Goal: Obtain resource: Obtain resource

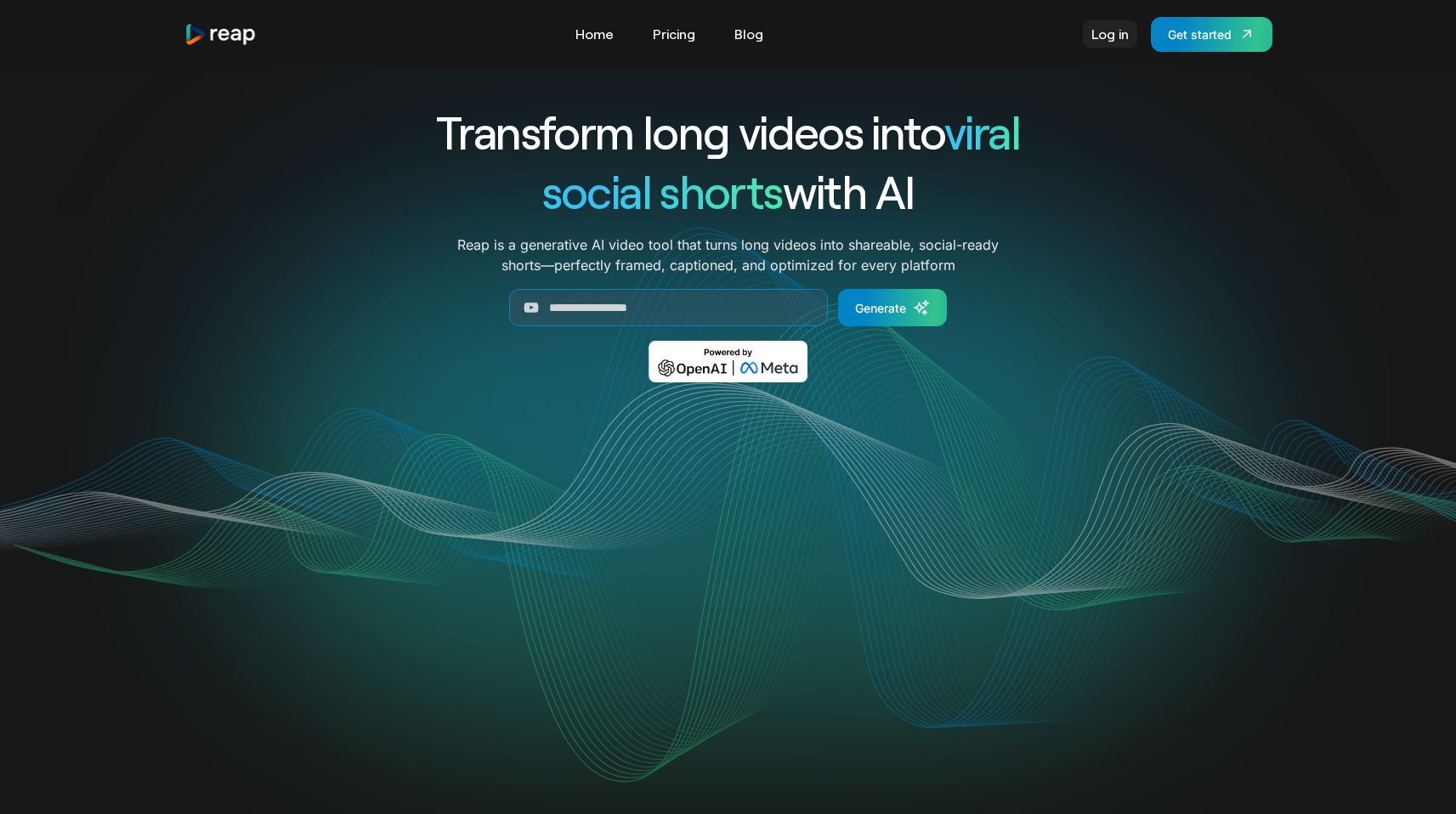
click at [1122, 32] on link "Log in" at bounding box center [1109, 33] width 55 height 27
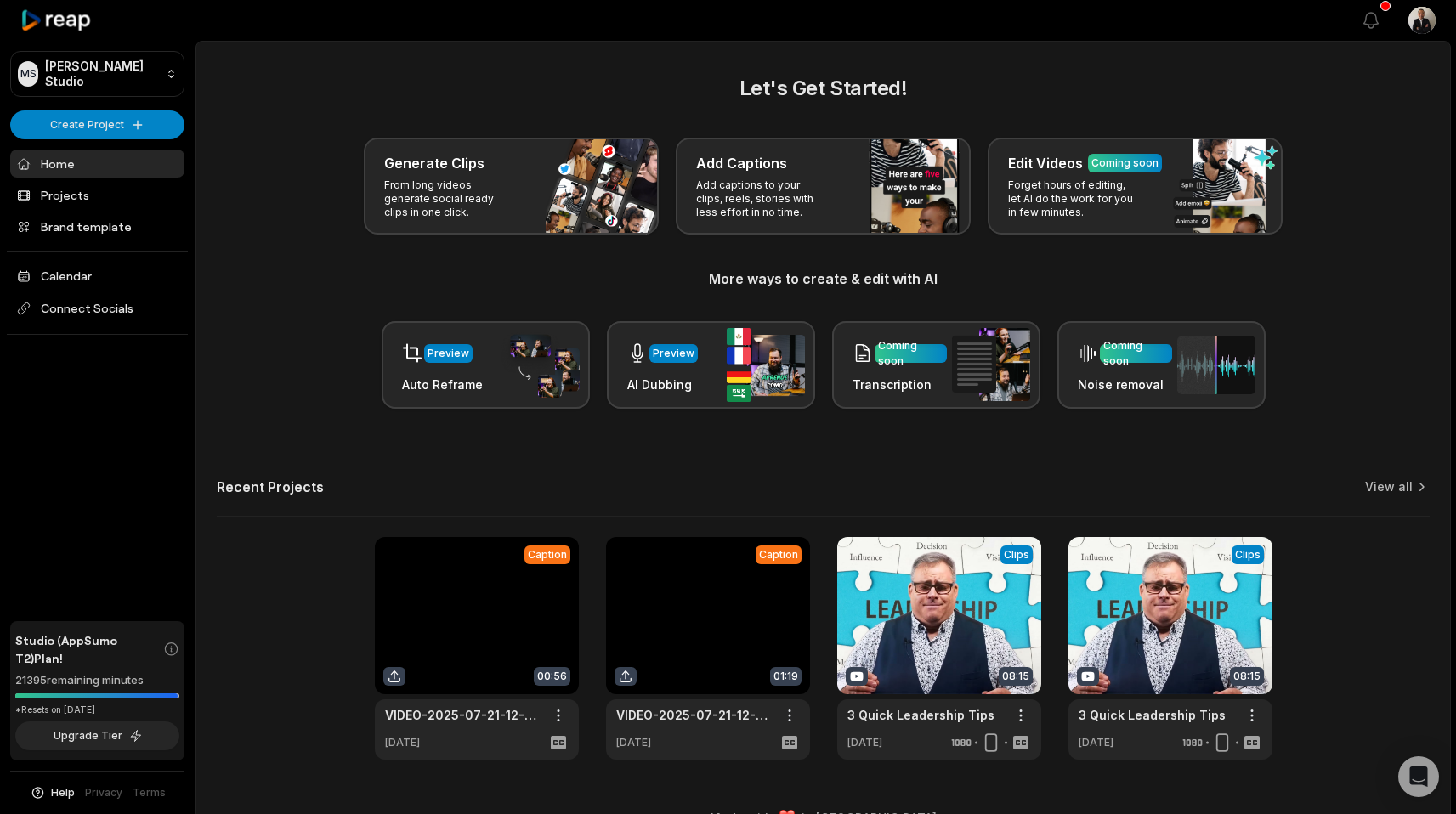
click at [468, 585] on link at bounding box center [477, 648] width 204 height 223
click at [902, 640] on link at bounding box center [939, 648] width 204 height 223
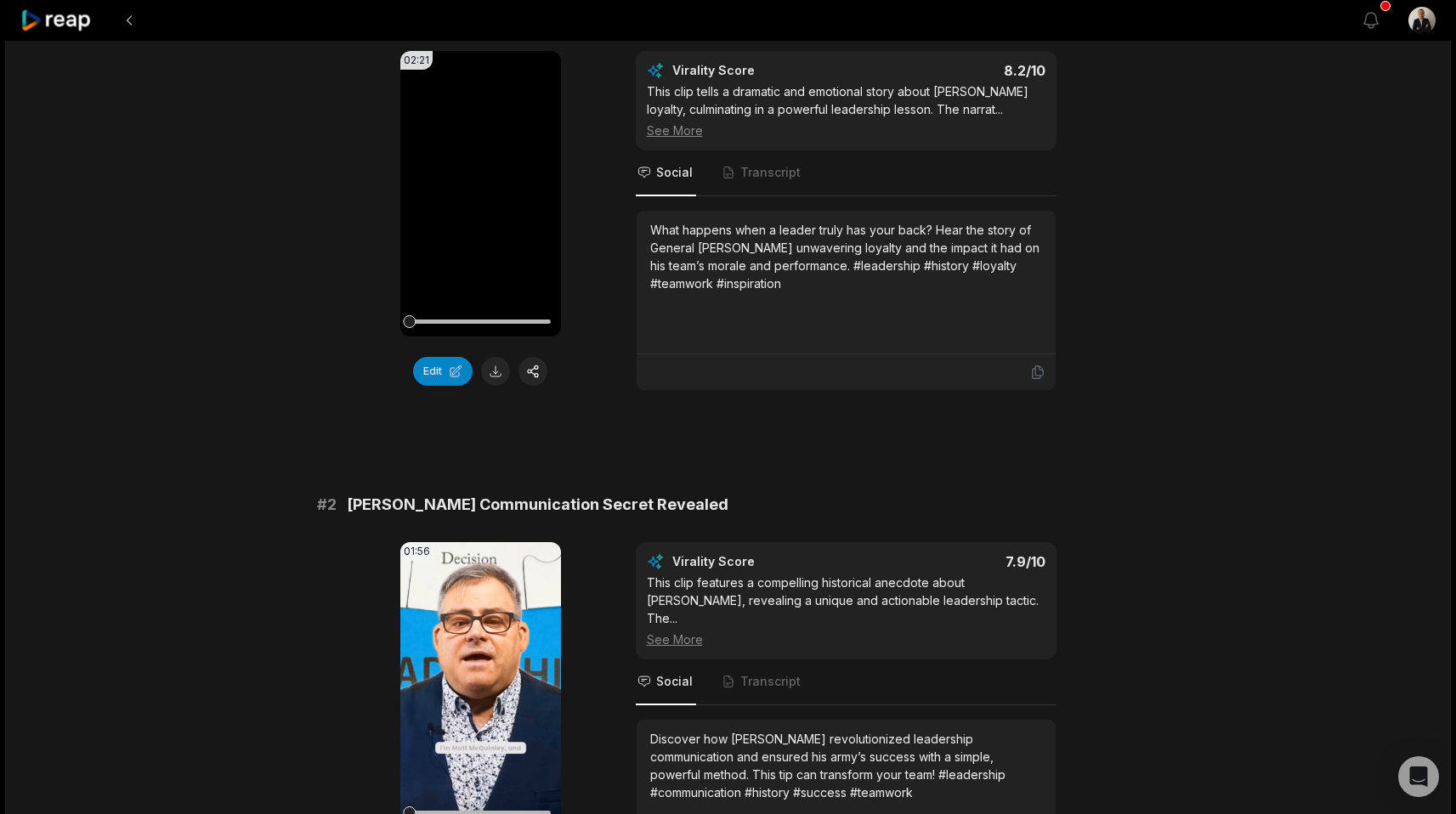
scroll to position [517, 0]
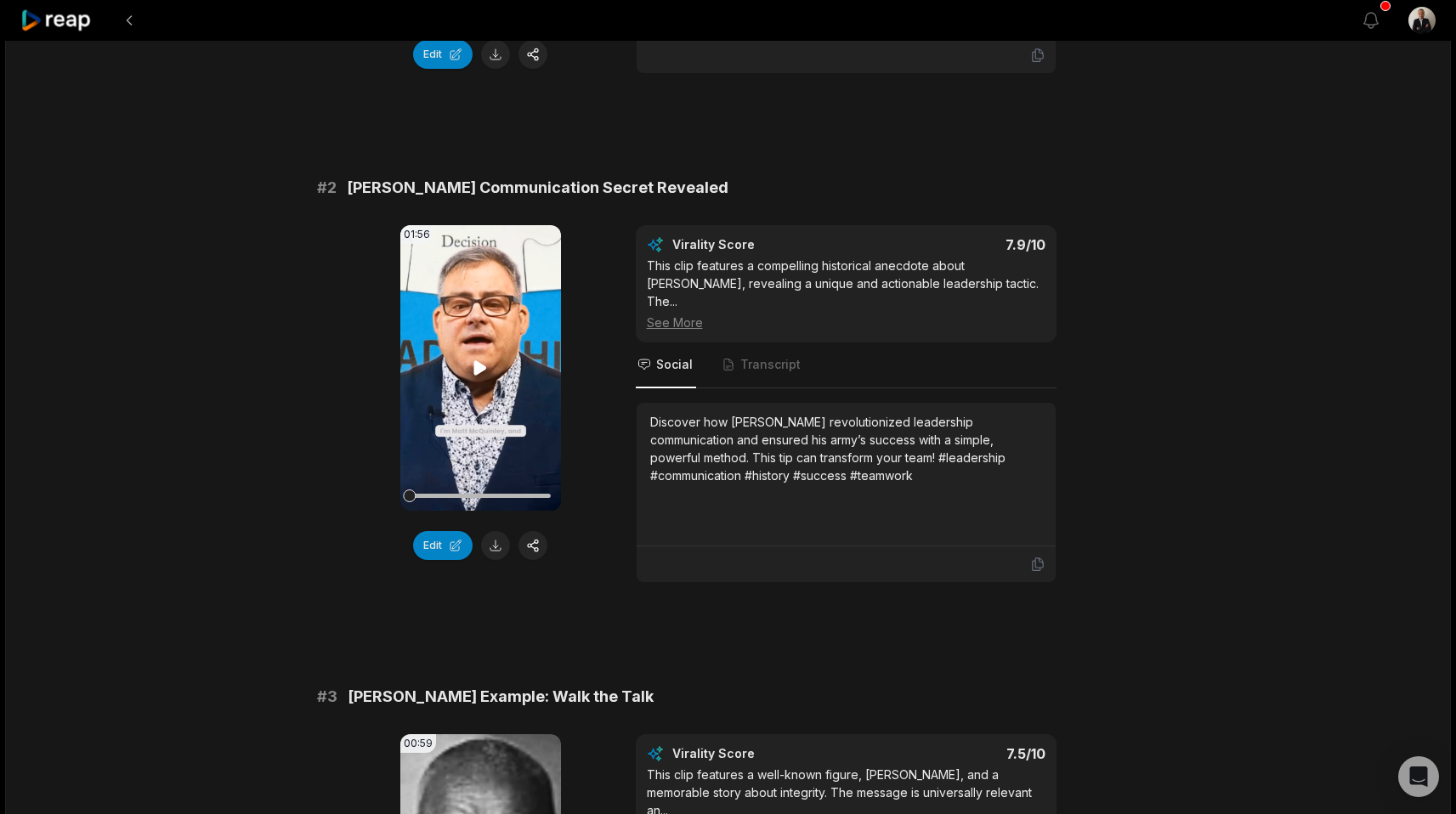
click at [463, 388] on video "Your browser does not support mp4 format." at bounding box center [480, 368] width 160 height 286
click at [761, 356] on span "Transcript" at bounding box center [770, 364] width 60 height 17
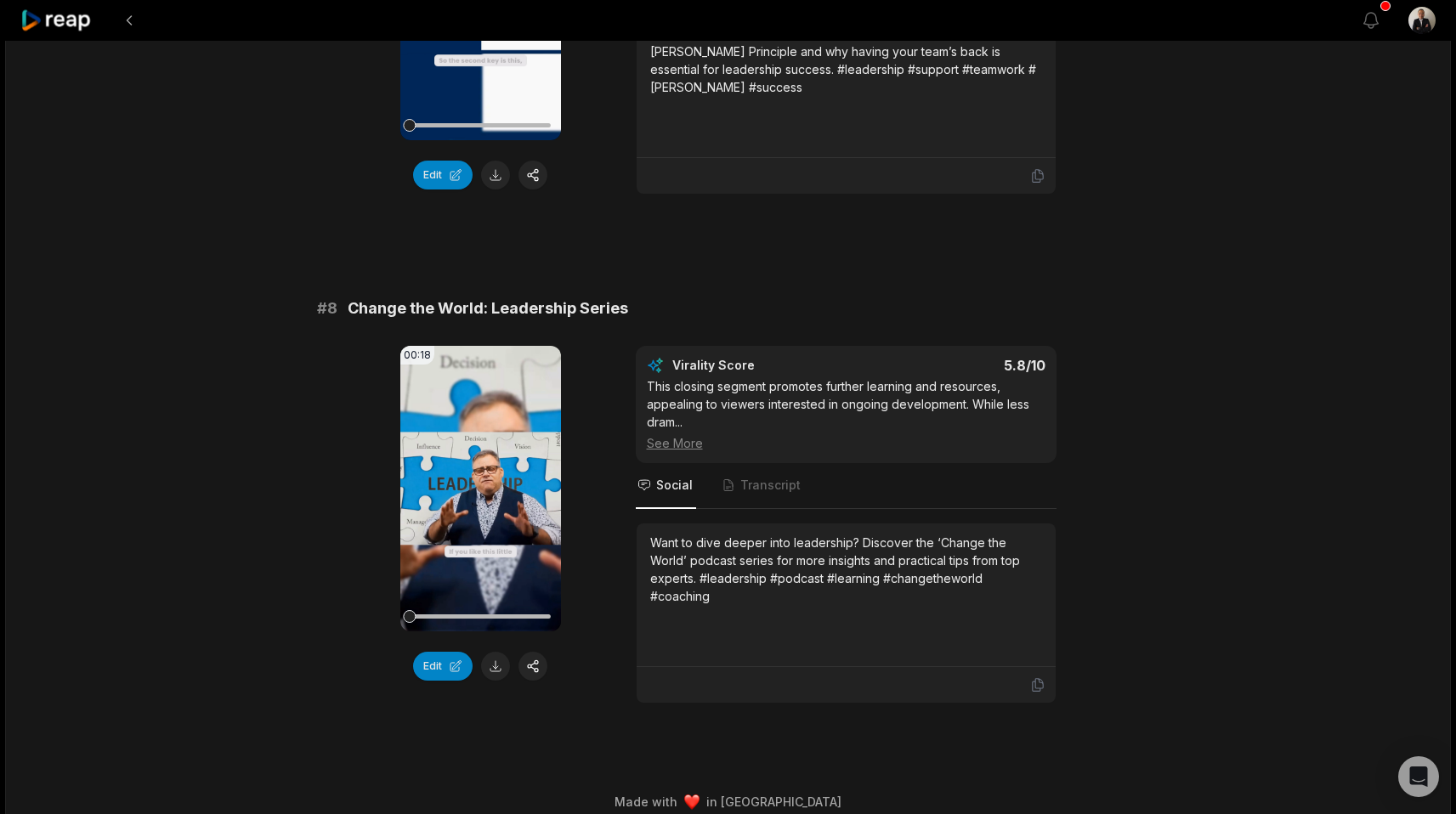
scroll to position [3411, 0]
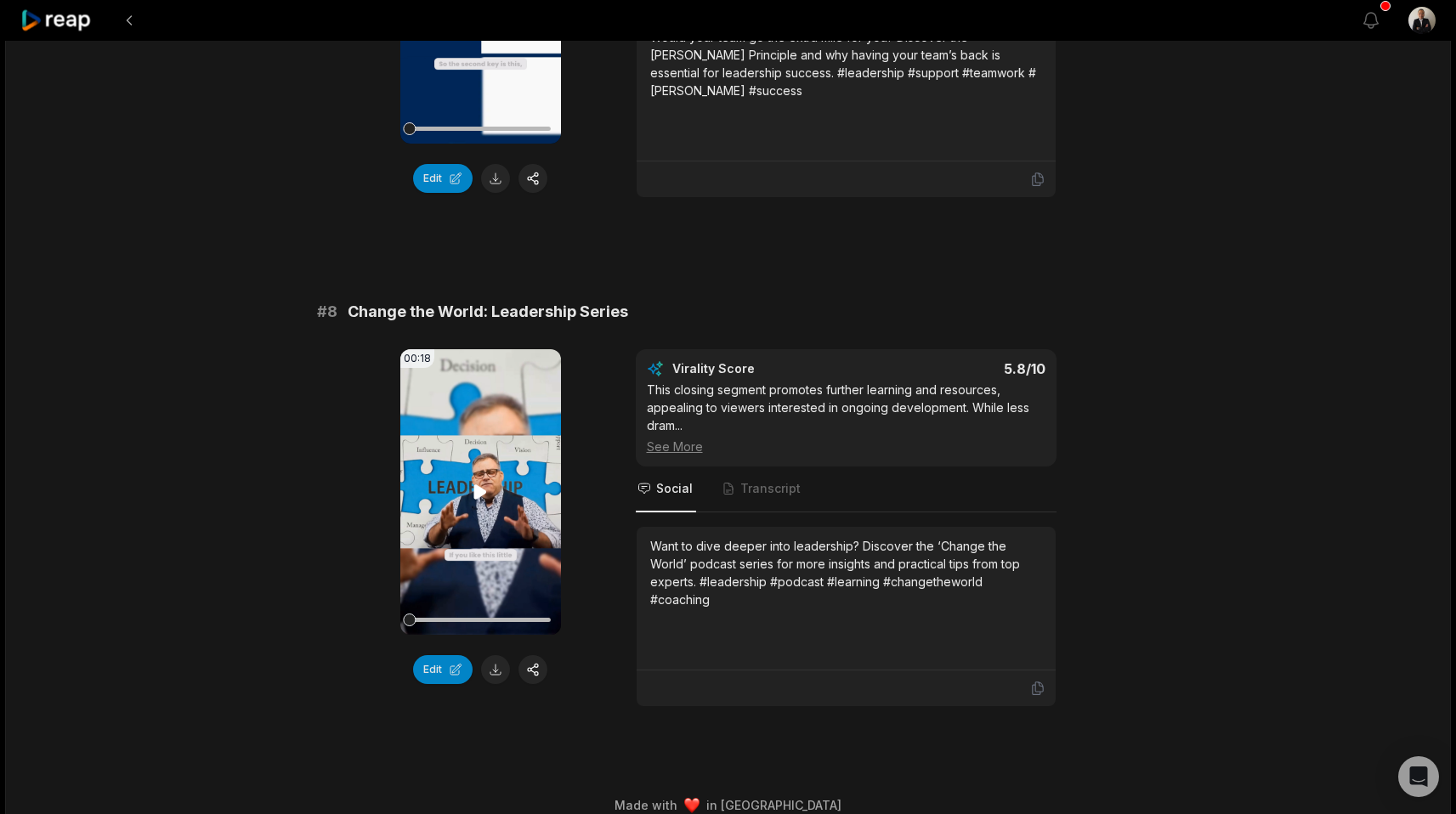
click at [514, 474] on video "Your browser does not support mp4 format." at bounding box center [480, 492] width 160 height 286
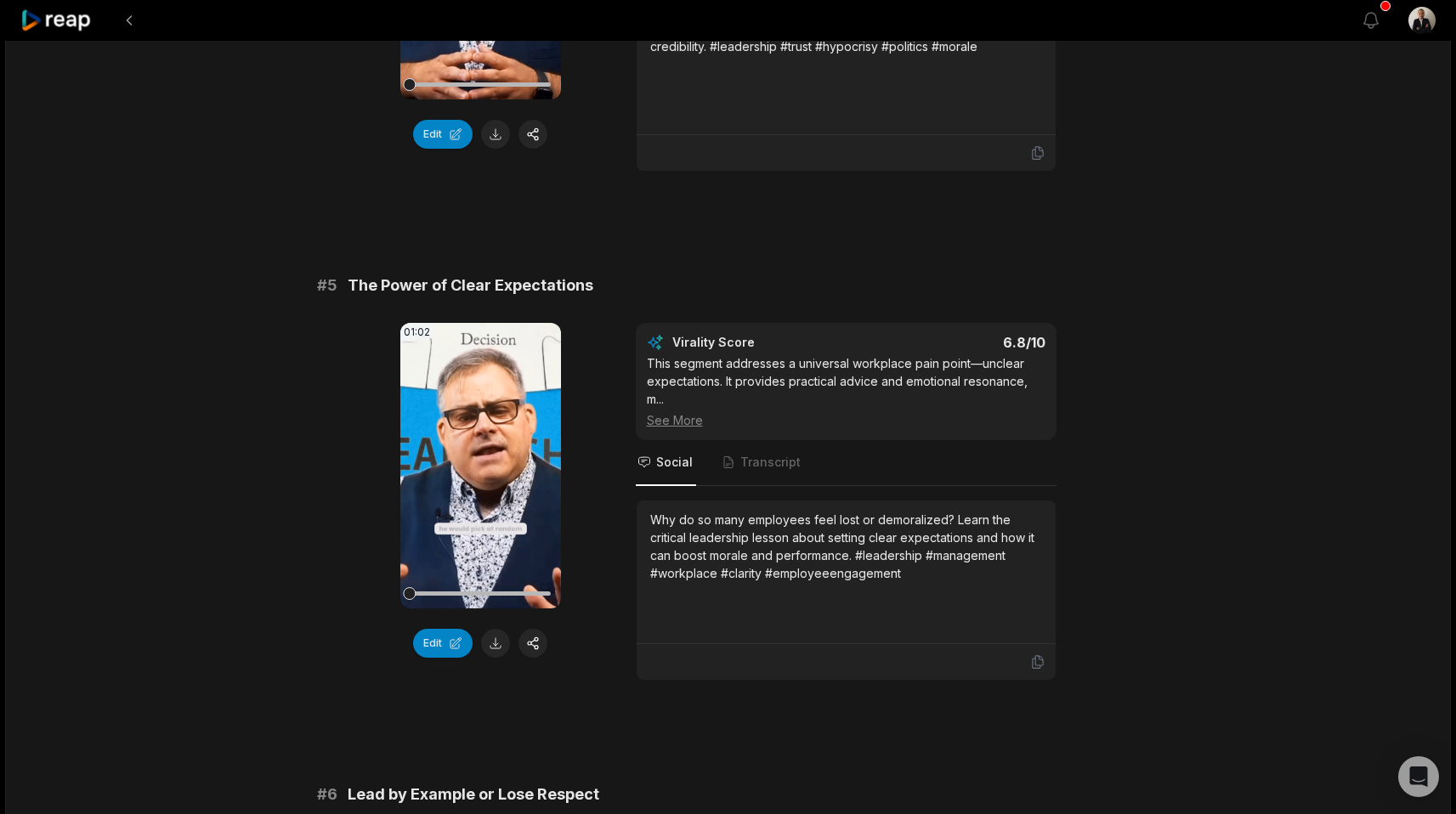
scroll to position [1936, 0]
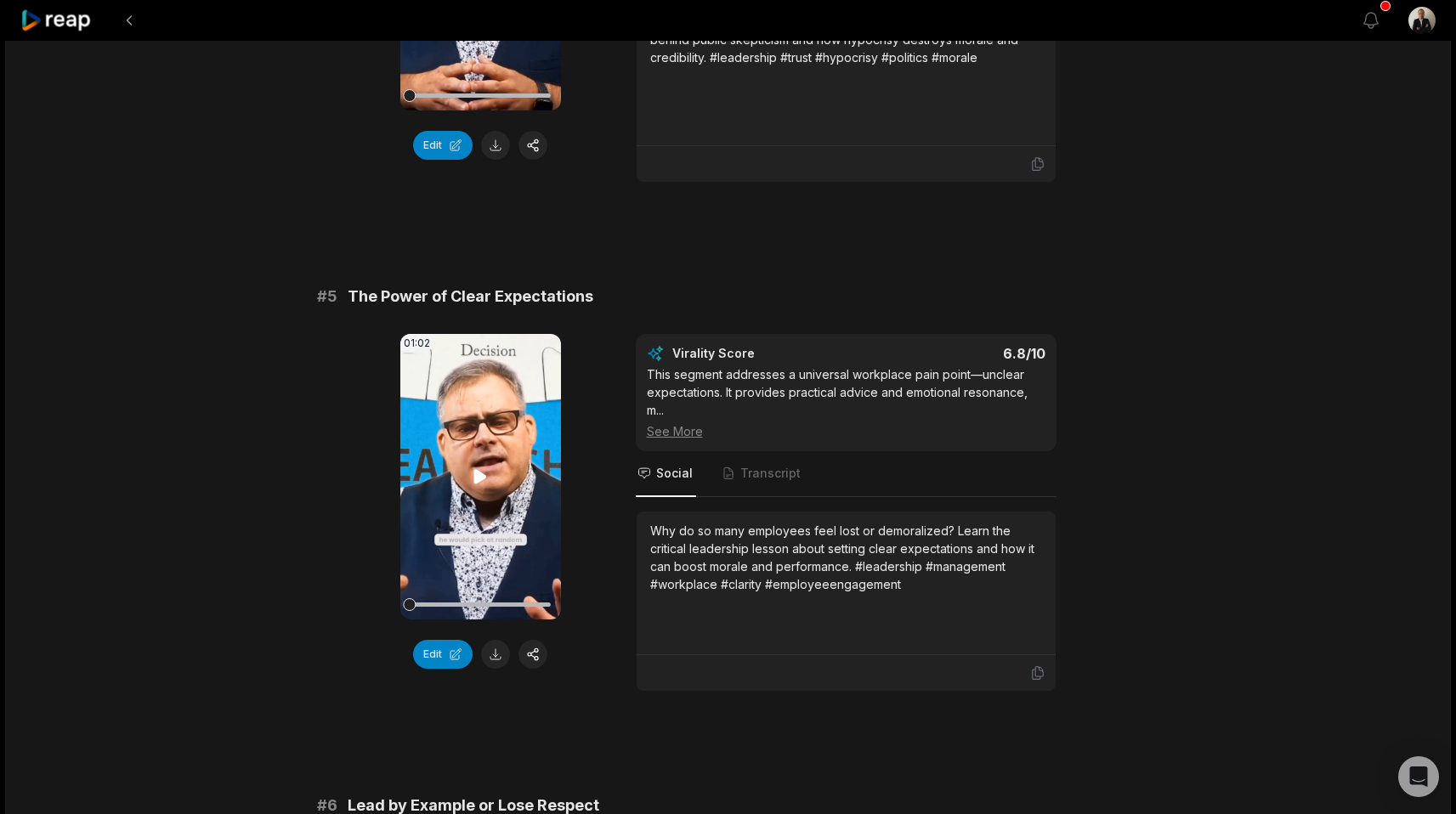
click at [436, 396] on video "Your browser does not support mp4 format." at bounding box center [480, 477] width 160 height 286
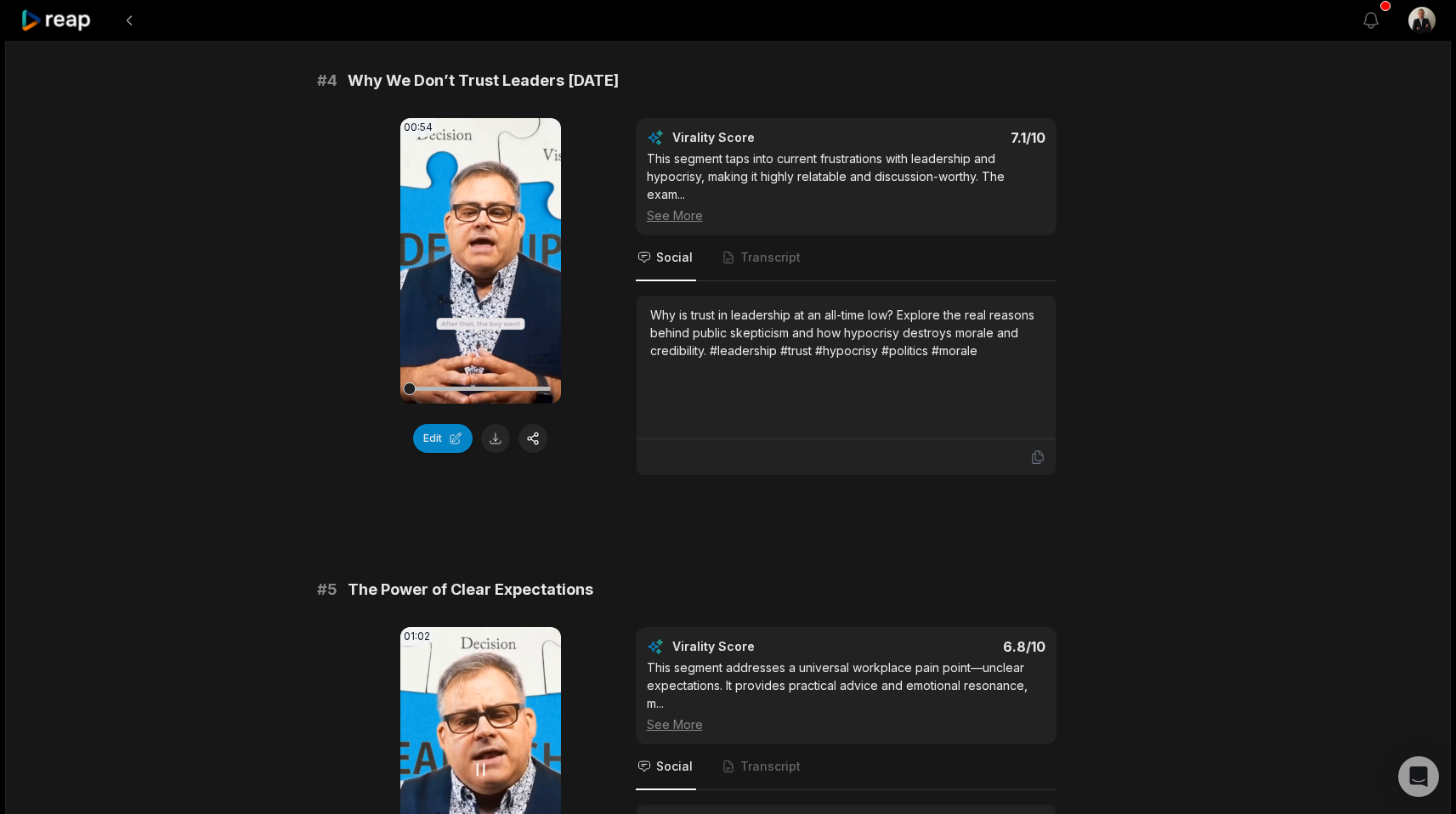
scroll to position [1636, 0]
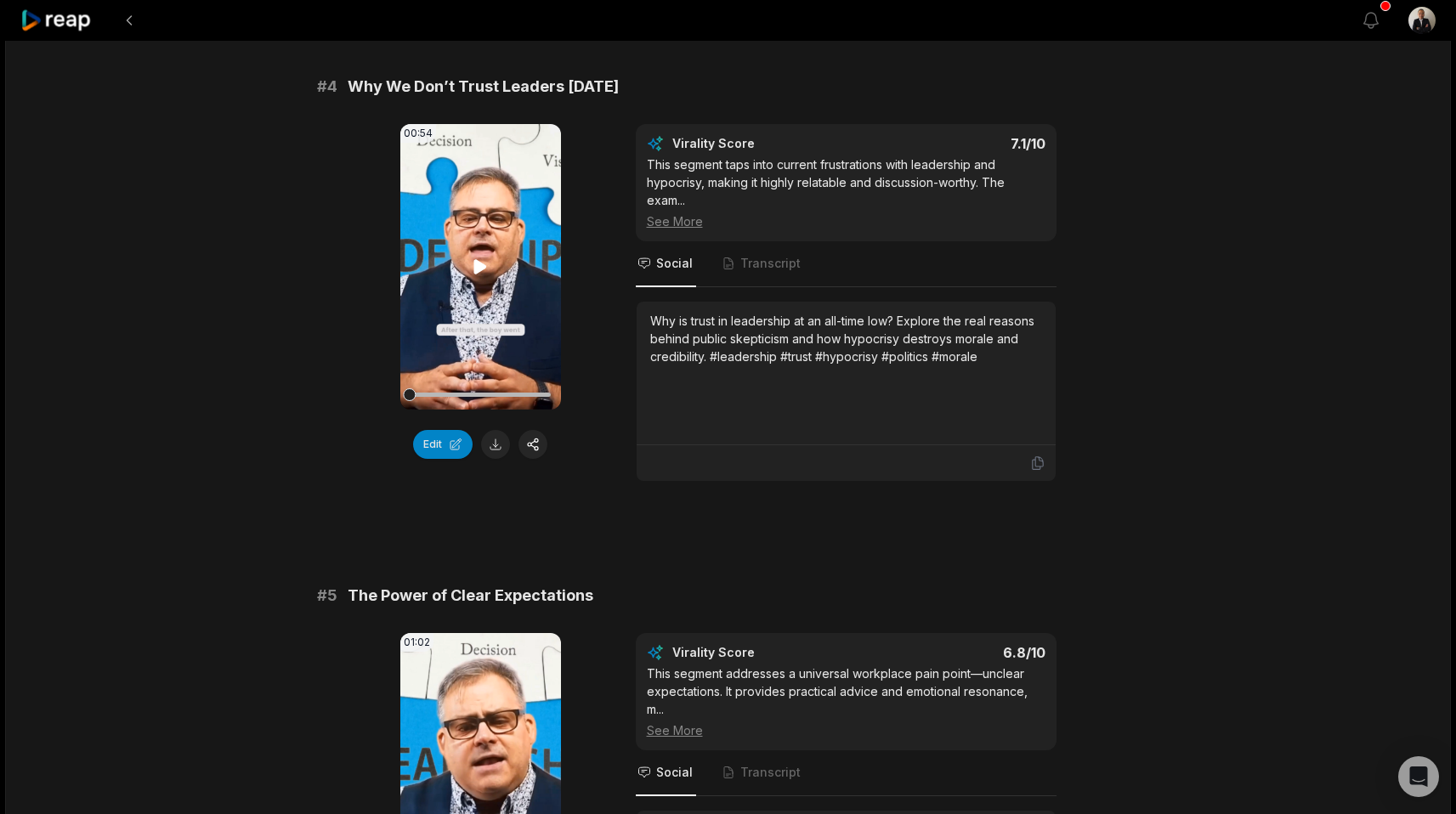
click at [465, 261] on video "Your browser does not support mp4 format." at bounding box center [480, 267] width 160 height 286
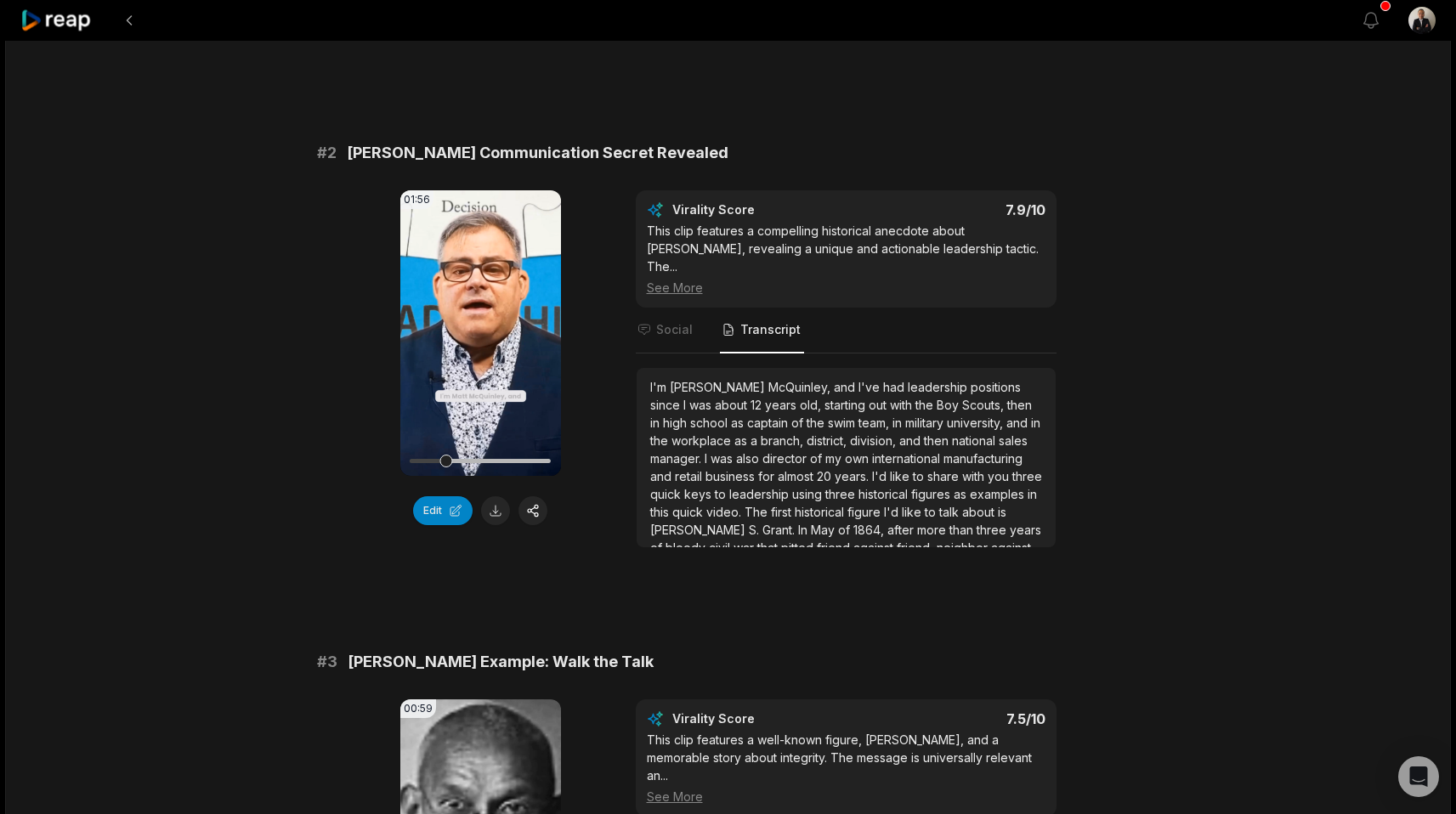
scroll to position [543, 0]
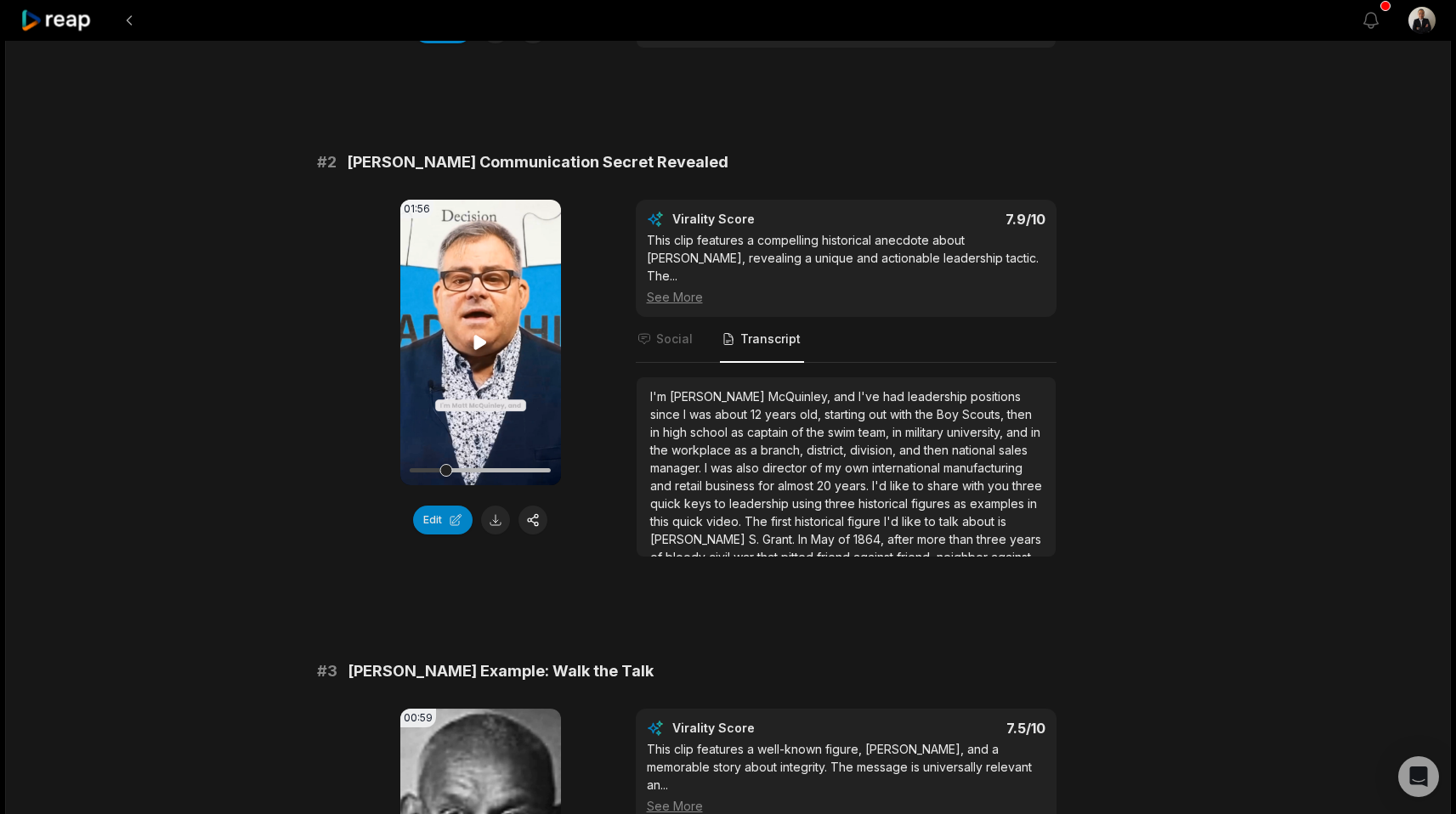
click at [453, 473] on div at bounding box center [480, 470] width 141 height 30
drag, startPoint x: 447, startPoint y: 471, endPoint x: 402, endPoint y: 473, distance: 45.0
click at [402, 473] on div "01:56 Your browser does not support mp4 format." at bounding box center [480, 342] width 160 height 286
drag, startPoint x: 441, startPoint y: 473, endPoint x: 399, endPoint y: 470, distance: 42.1
click at [399, 470] on div "01:56 Your browser does not support mp4 format. Edit Virality Score 7.9 /10 Thi…" at bounding box center [728, 378] width 823 height 358
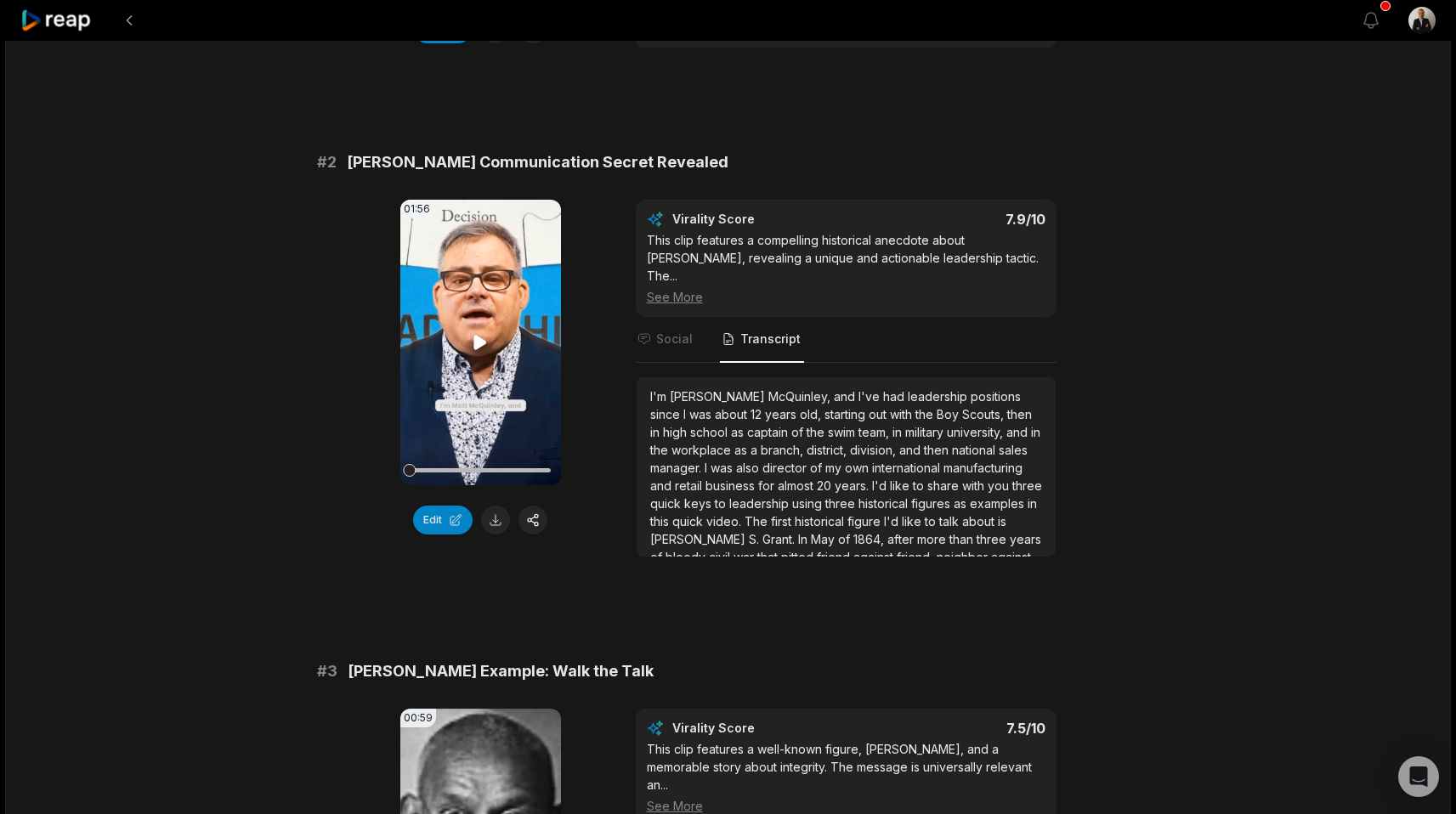
click at [473, 350] on icon at bounding box center [480, 342] width 20 height 20
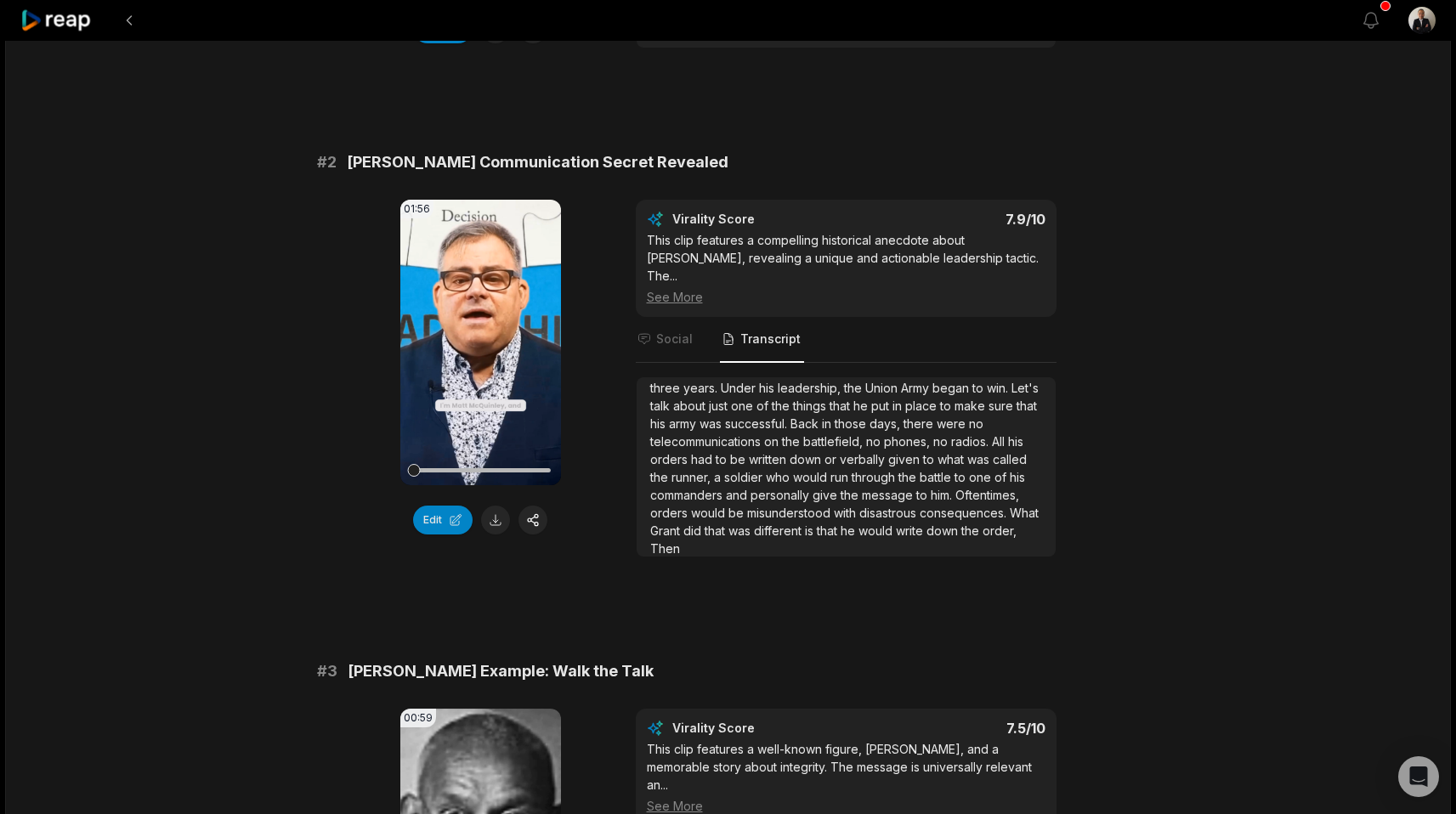
scroll to position [295, 0]
click at [728, 523] on span "that" at bounding box center [717, 530] width 24 height 15
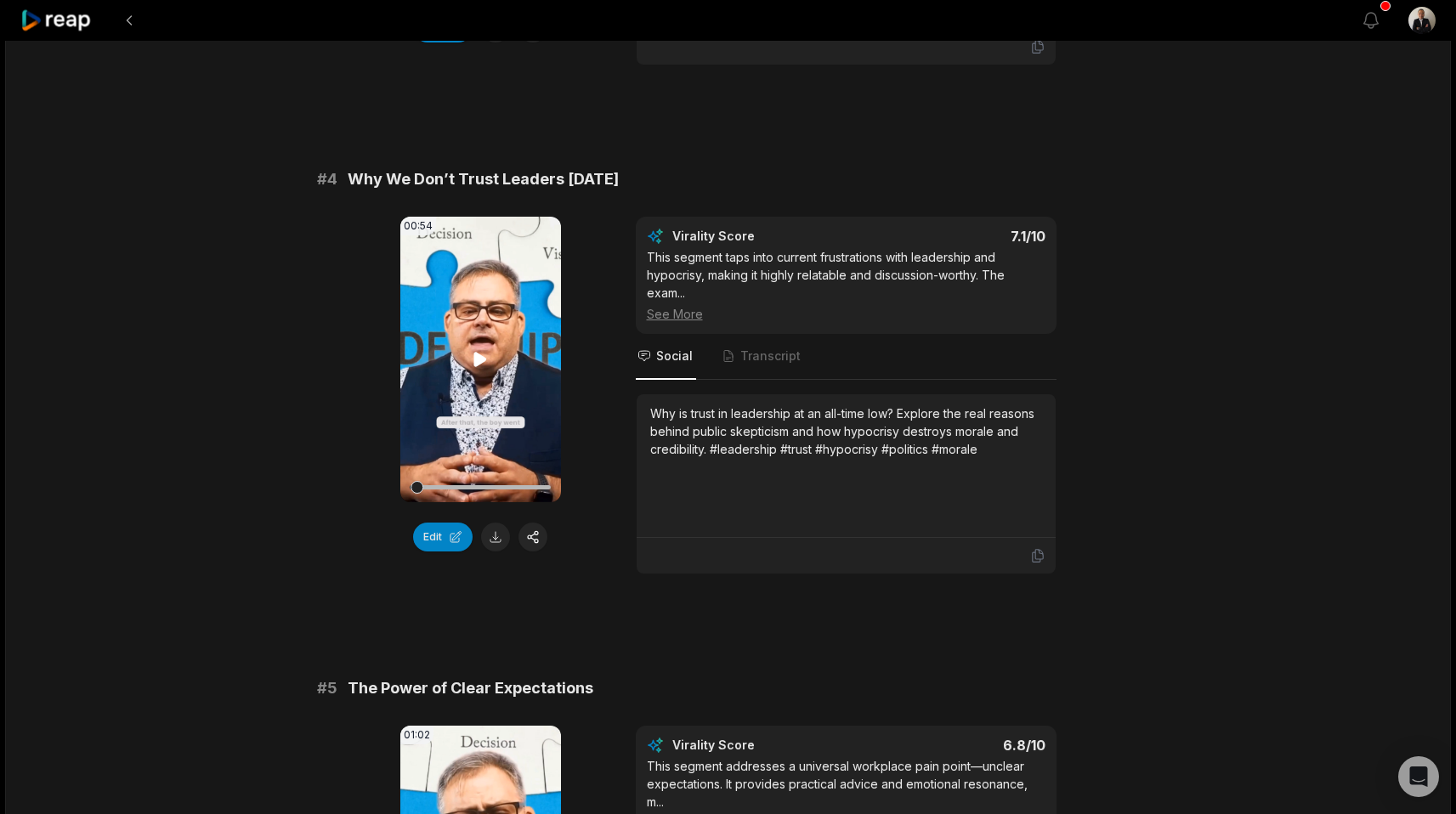
scroll to position [1528, 0]
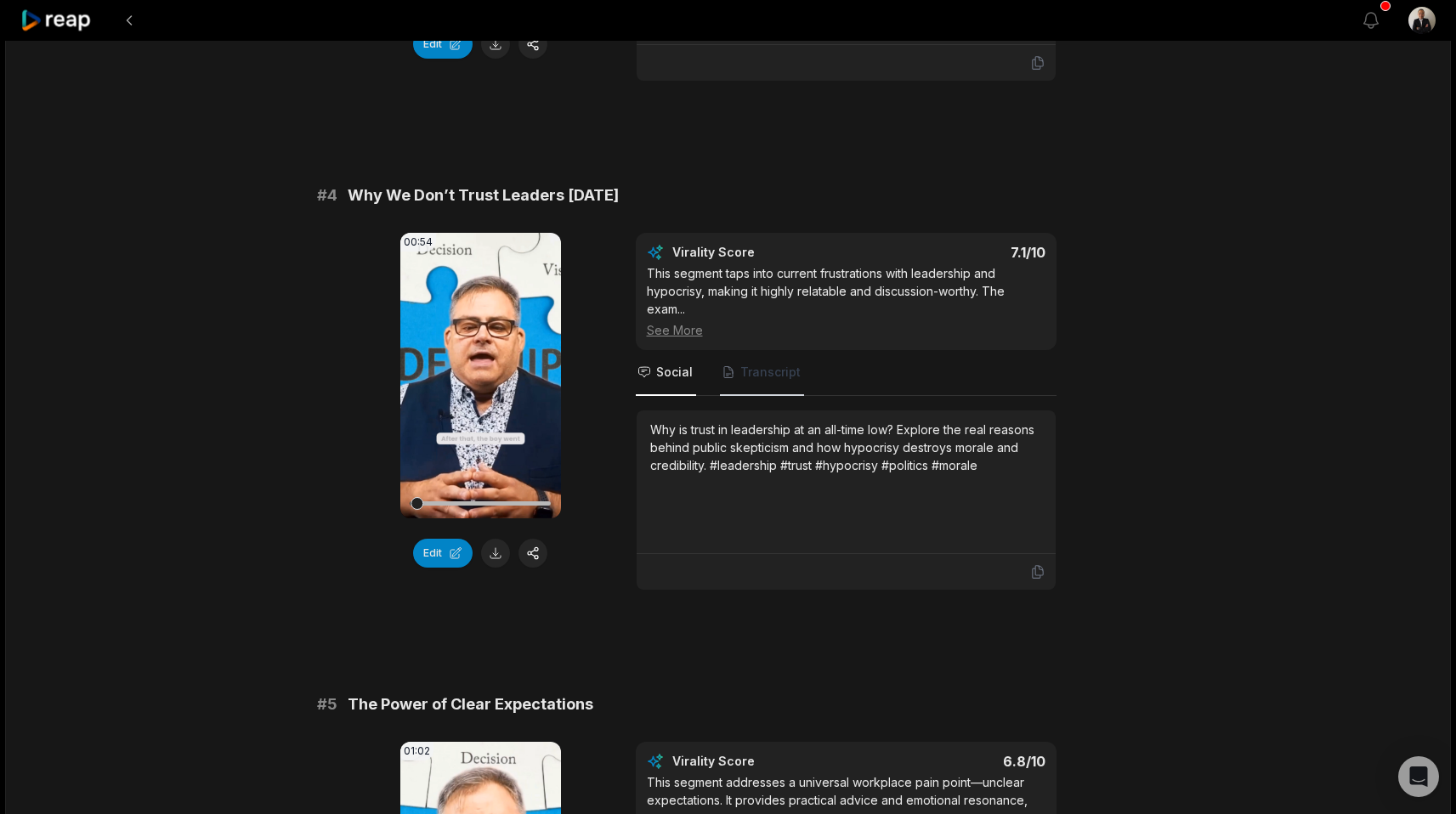
click at [743, 372] on span "Transcript" at bounding box center [761, 373] width 84 height 45
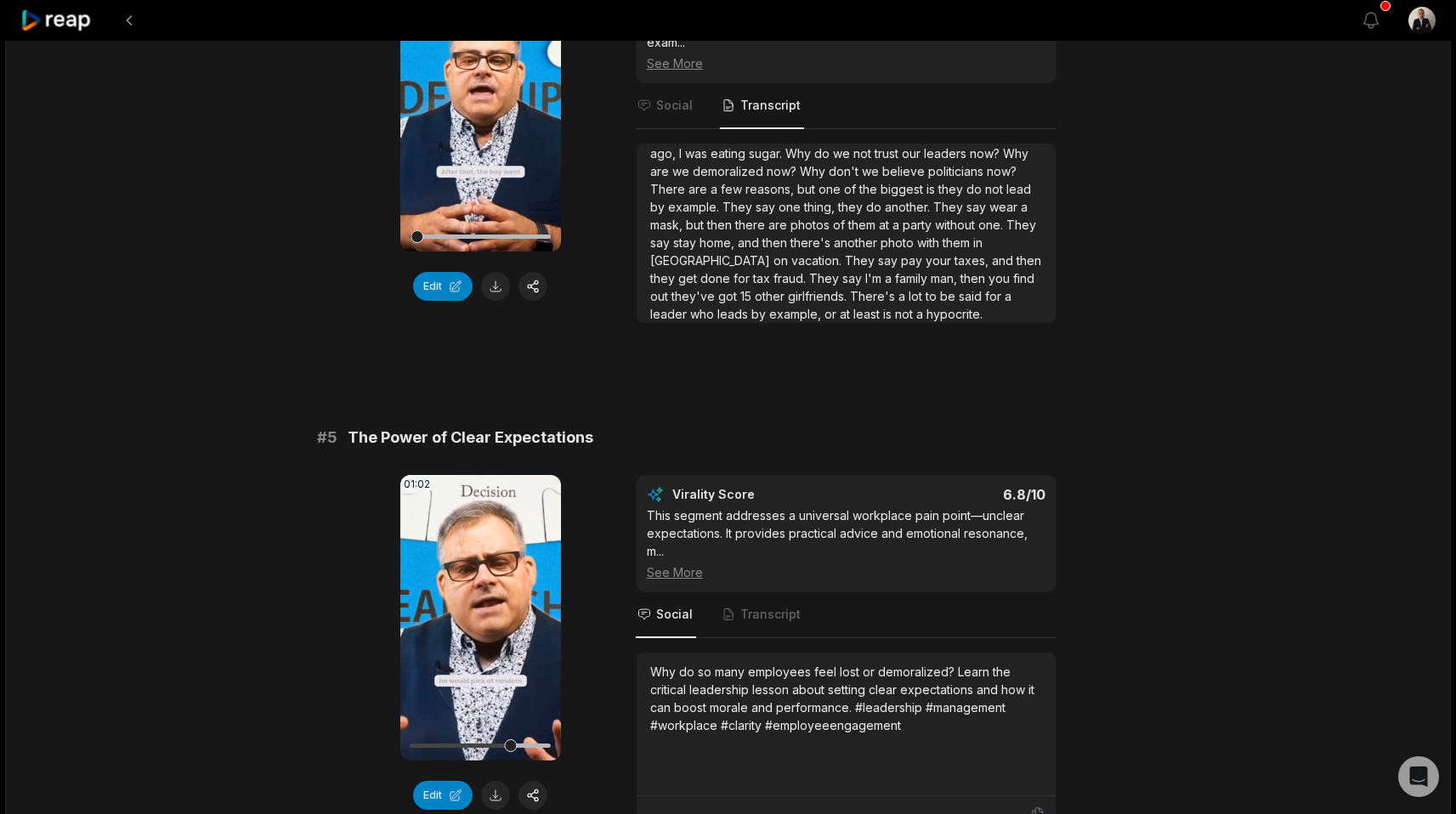
scroll to position [1796, 0]
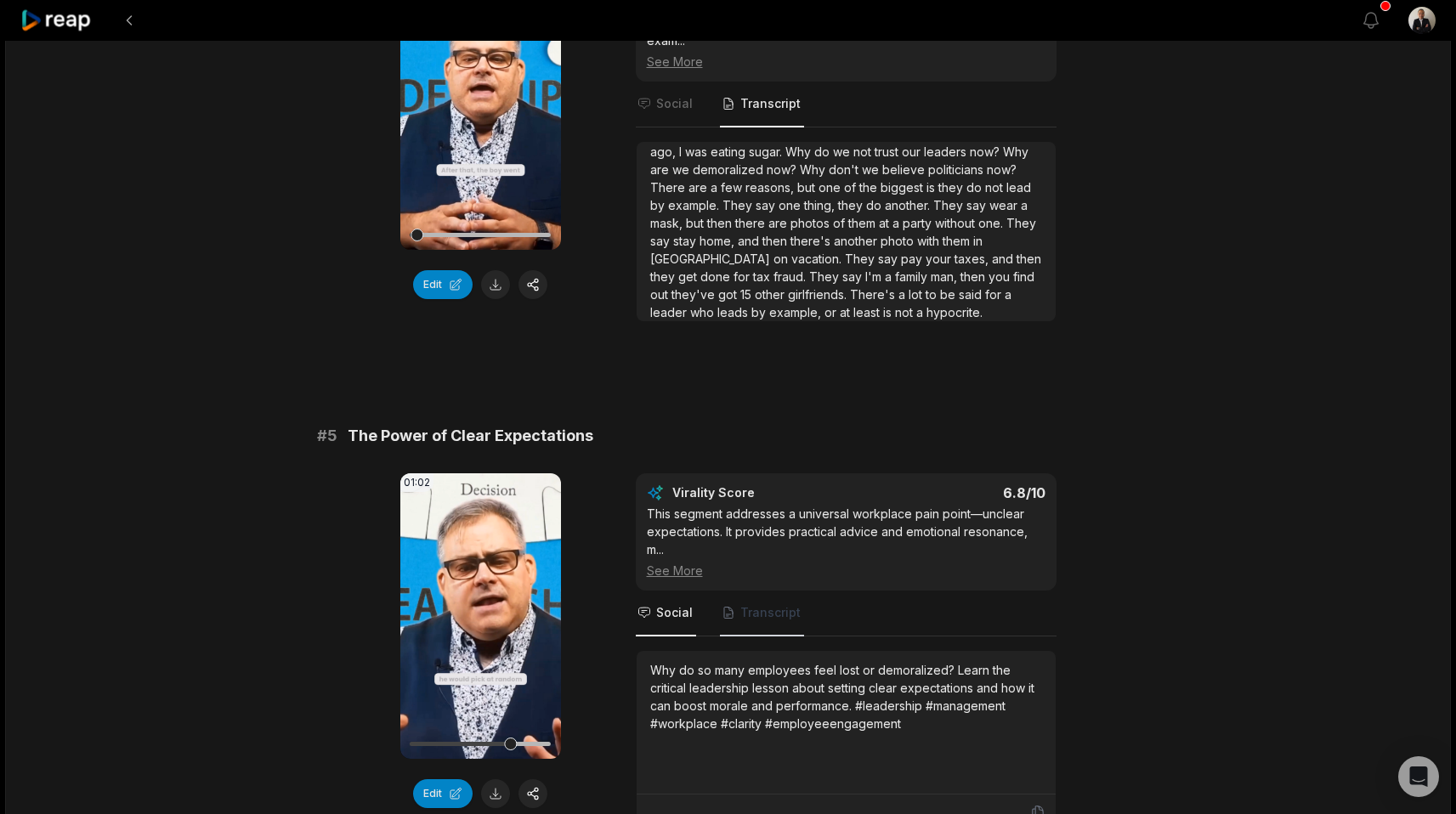
click at [746, 604] on span "Transcript" at bounding box center [770, 613] width 60 height 17
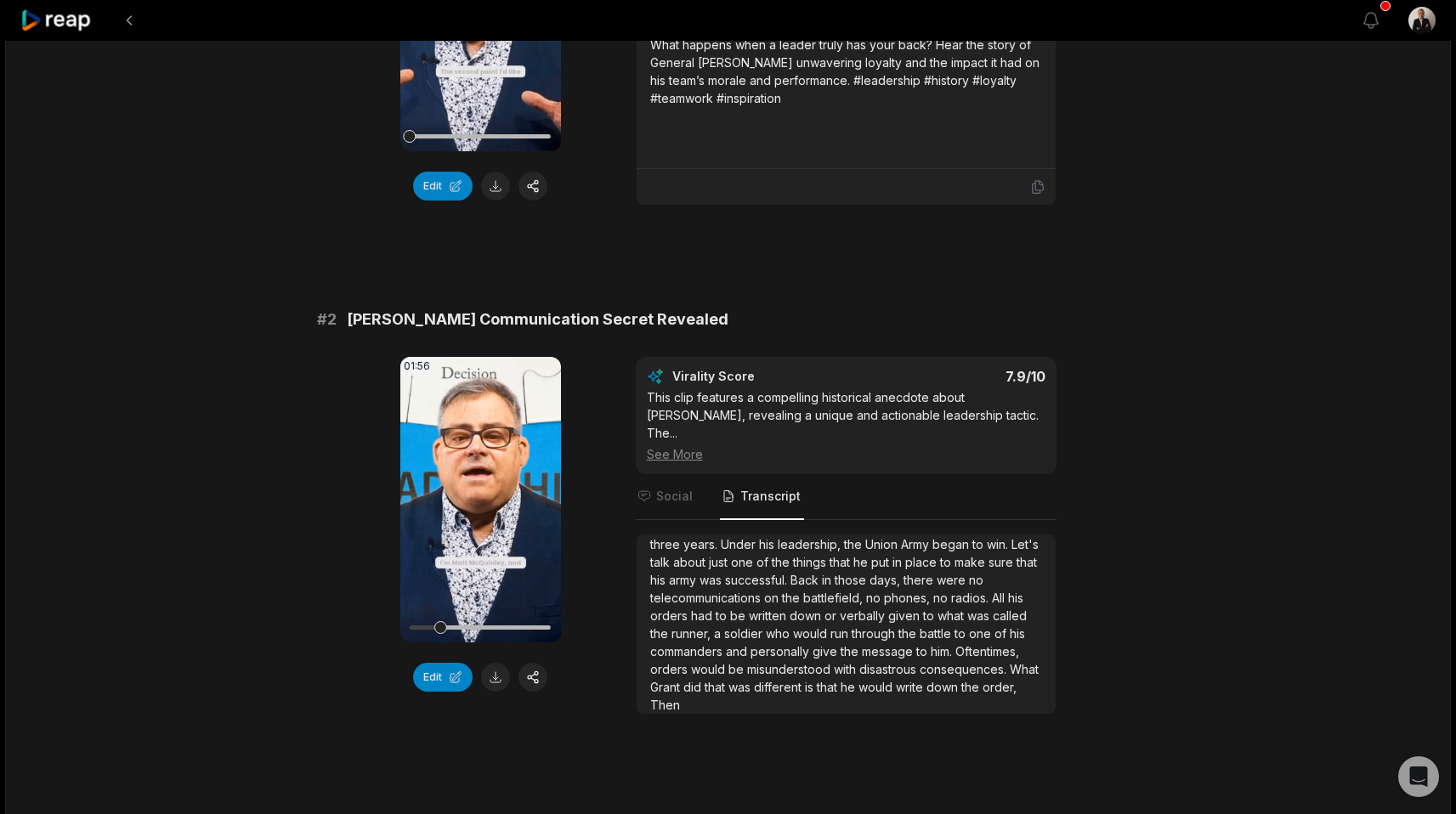
scroll to position [396, 0]
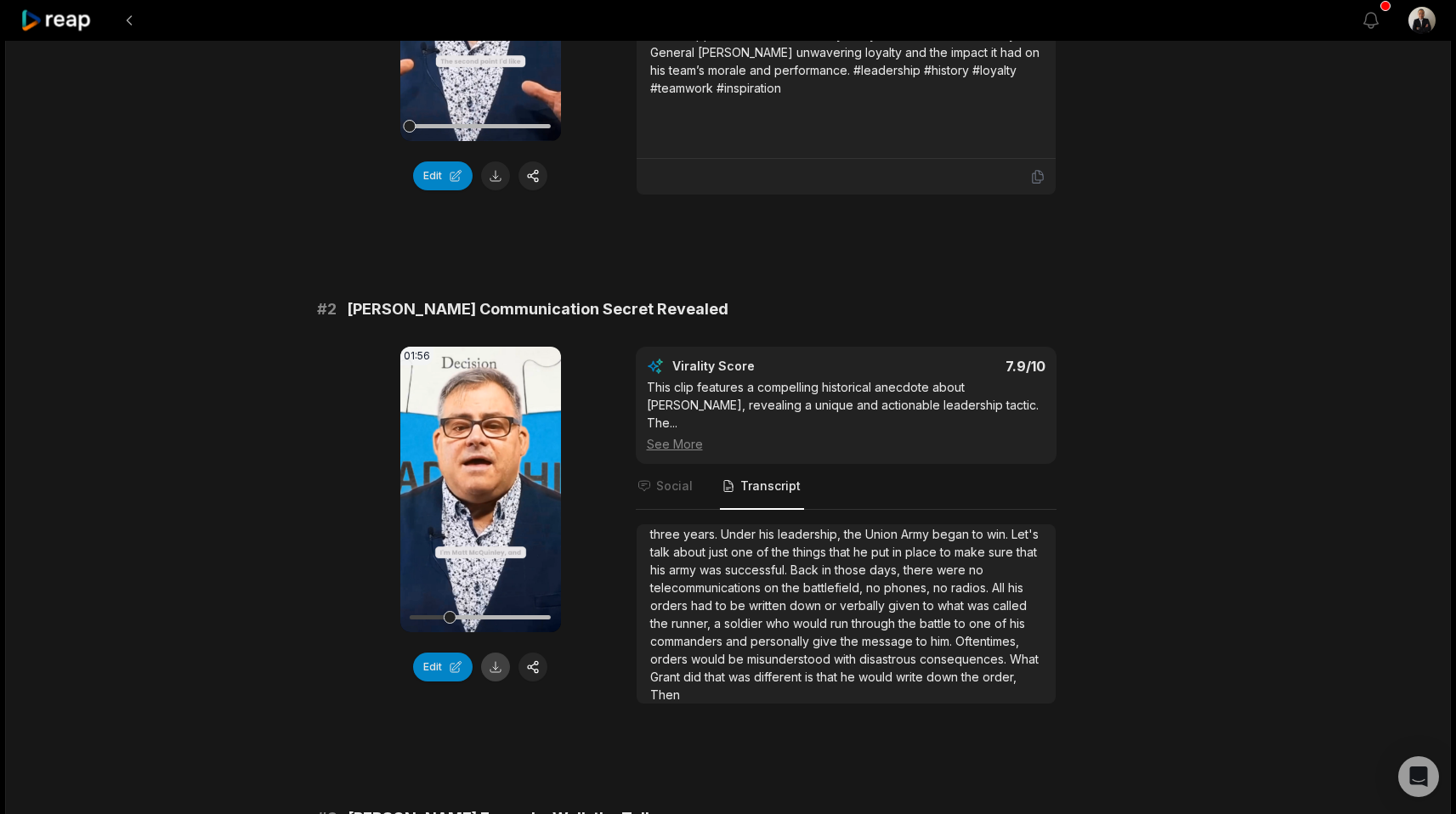
click at [500, 664] on button at bounding box center [495, 667] width 29 height 29
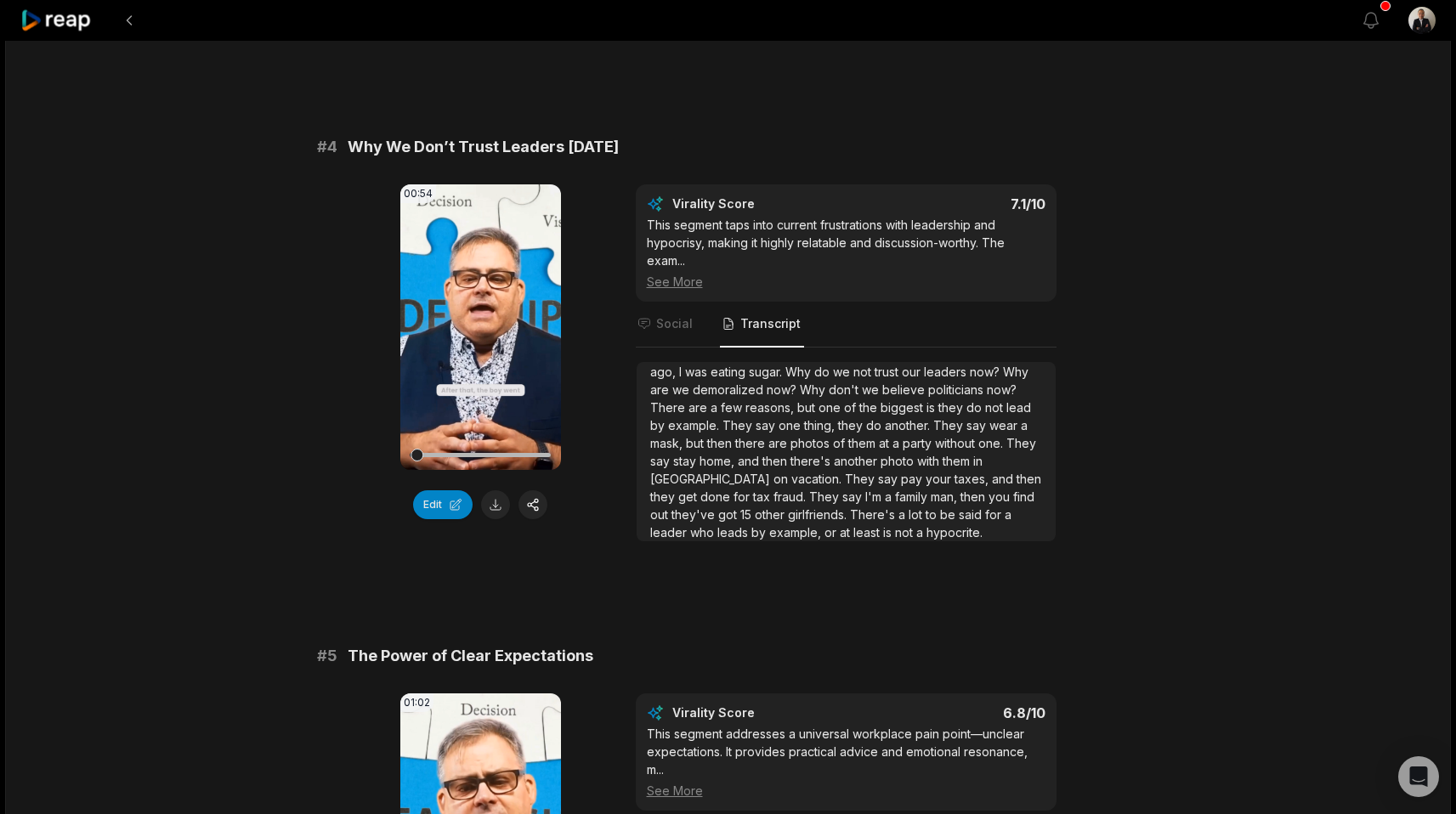
scroll to position [1637, 0]
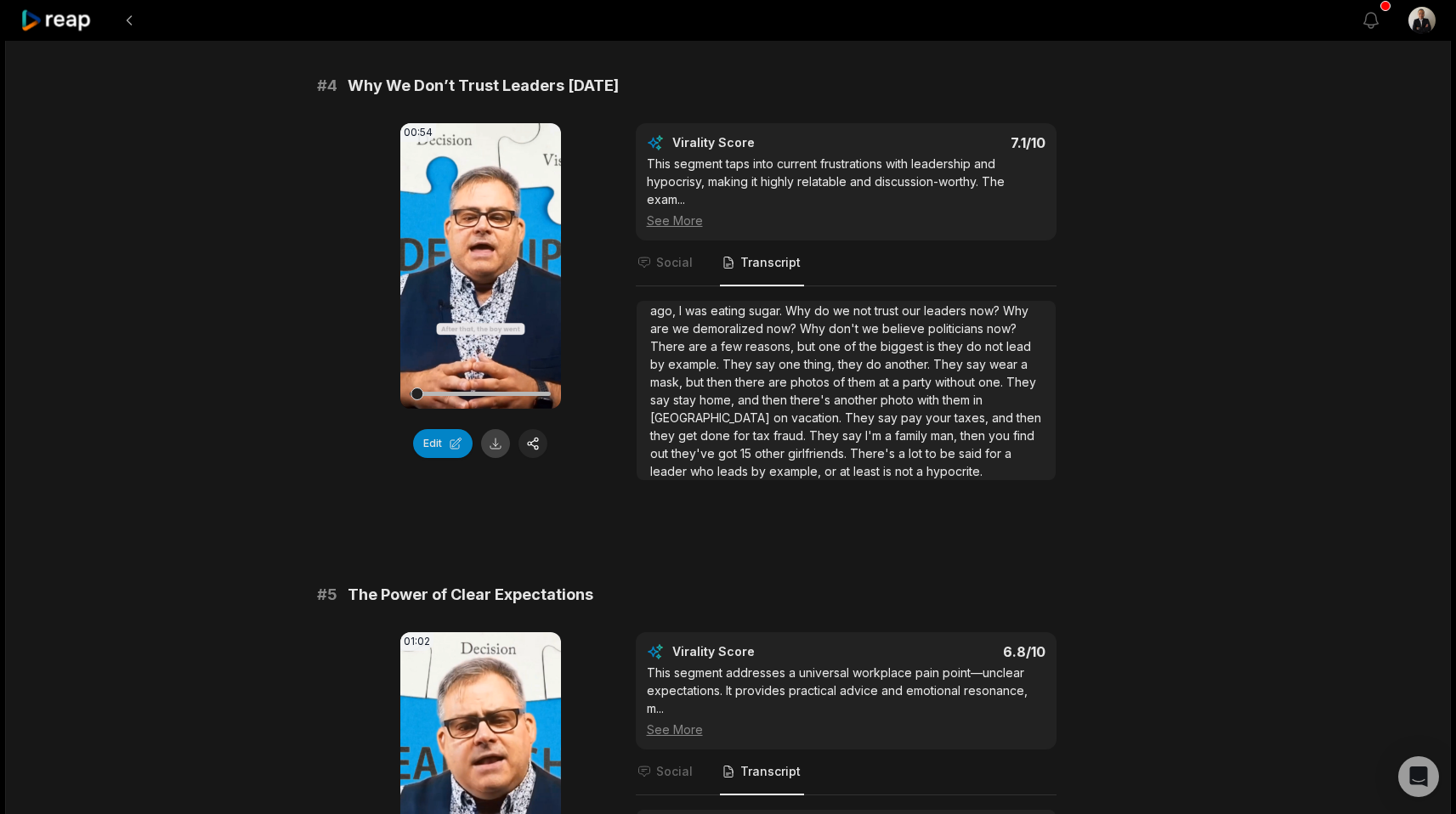
click at [490, 429] on button at bounding box center [495, 443] width 29 height 29
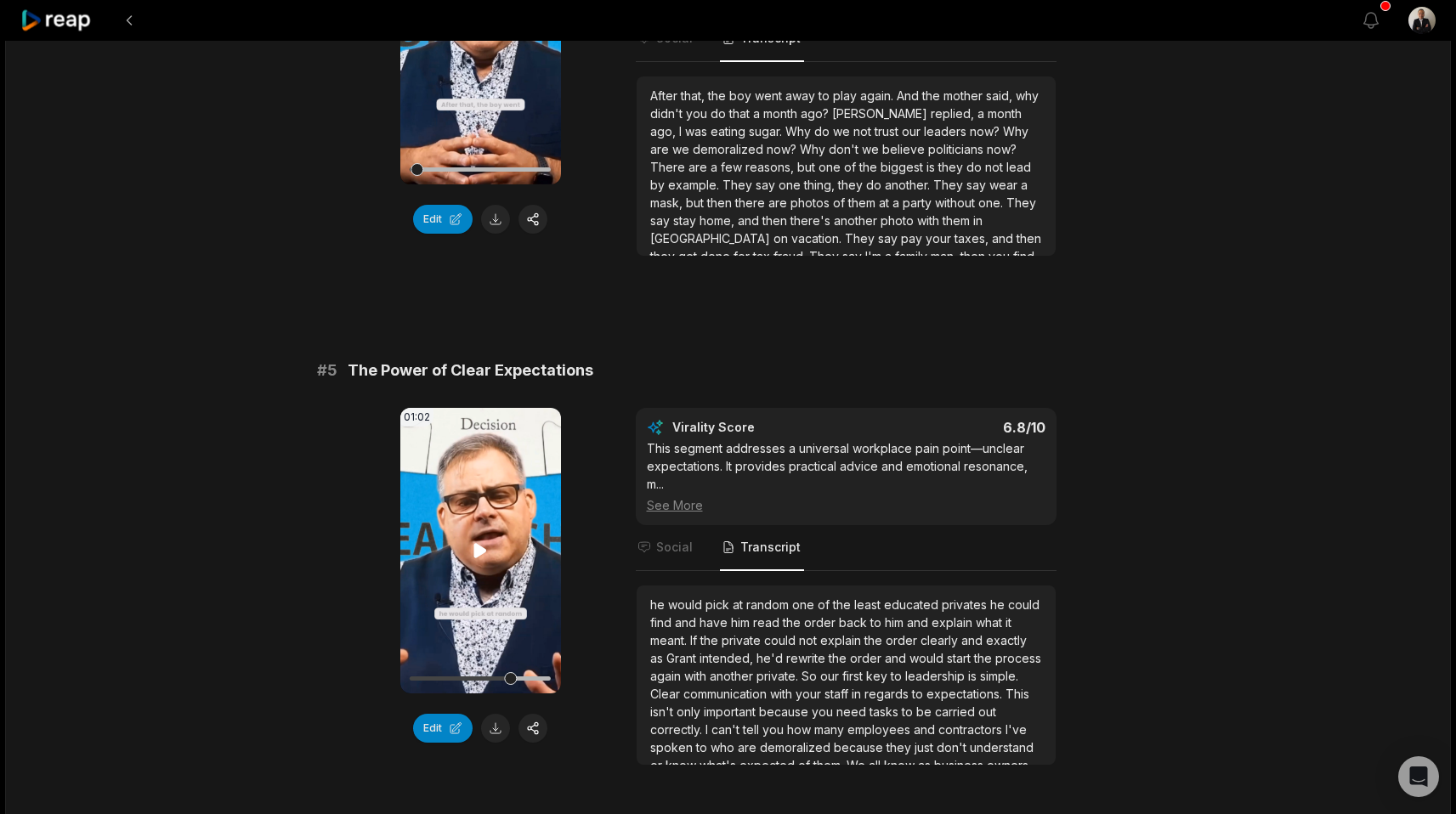
scroll to position [1864, 0]
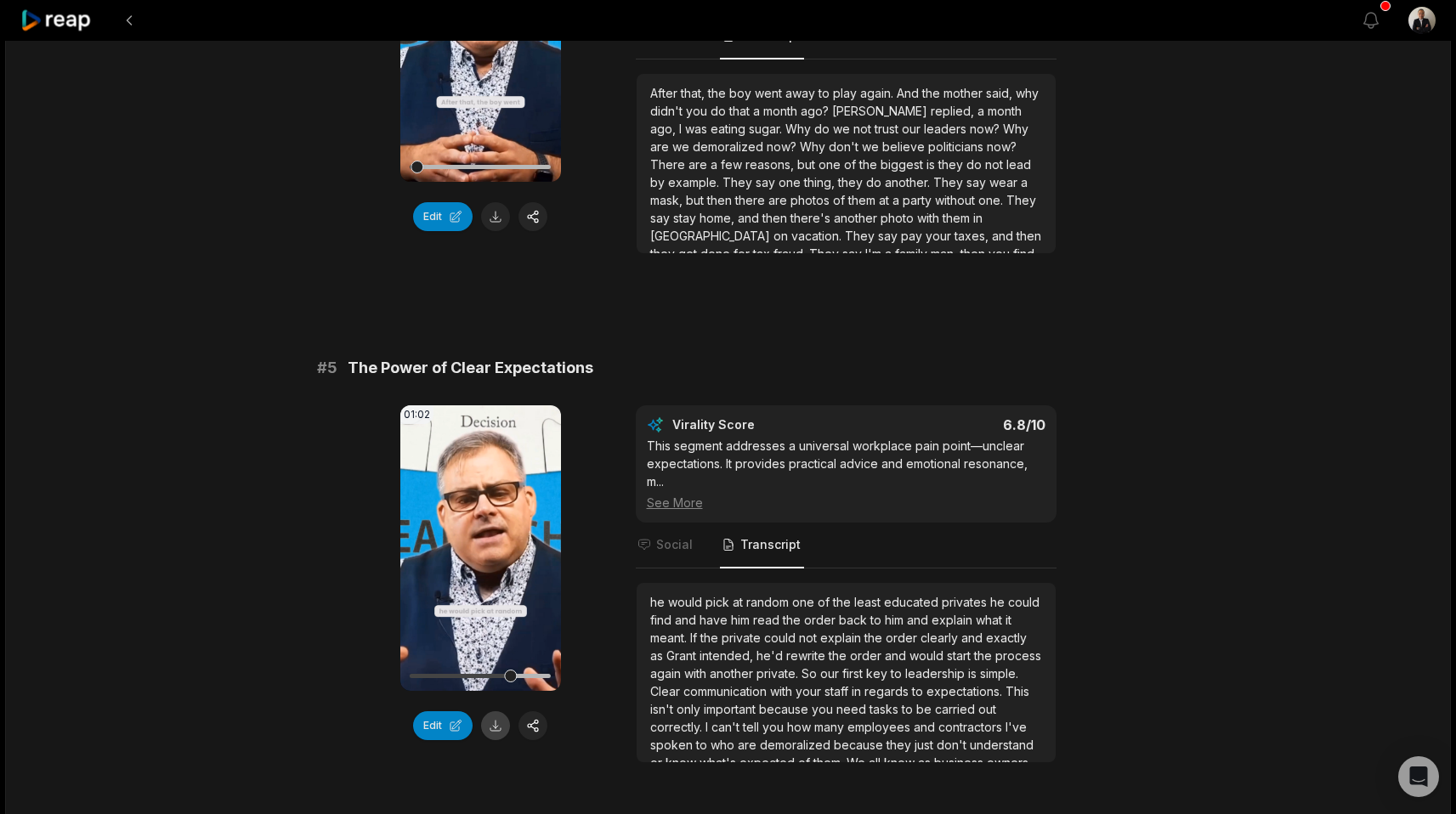
click at [488, 711] on button at bounding box center [495, 725] width 29 height 29
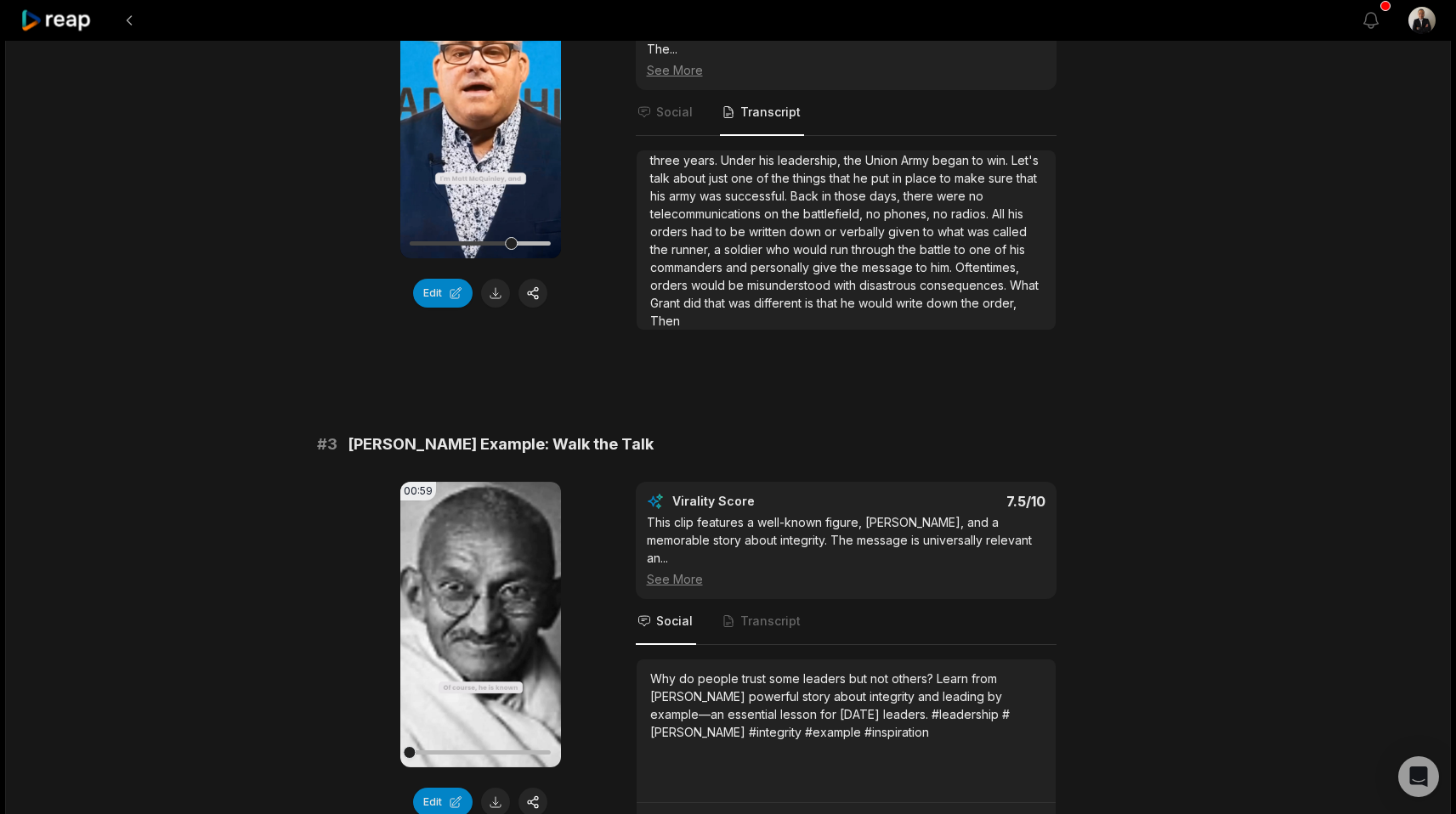
scroll to position [752, 0]
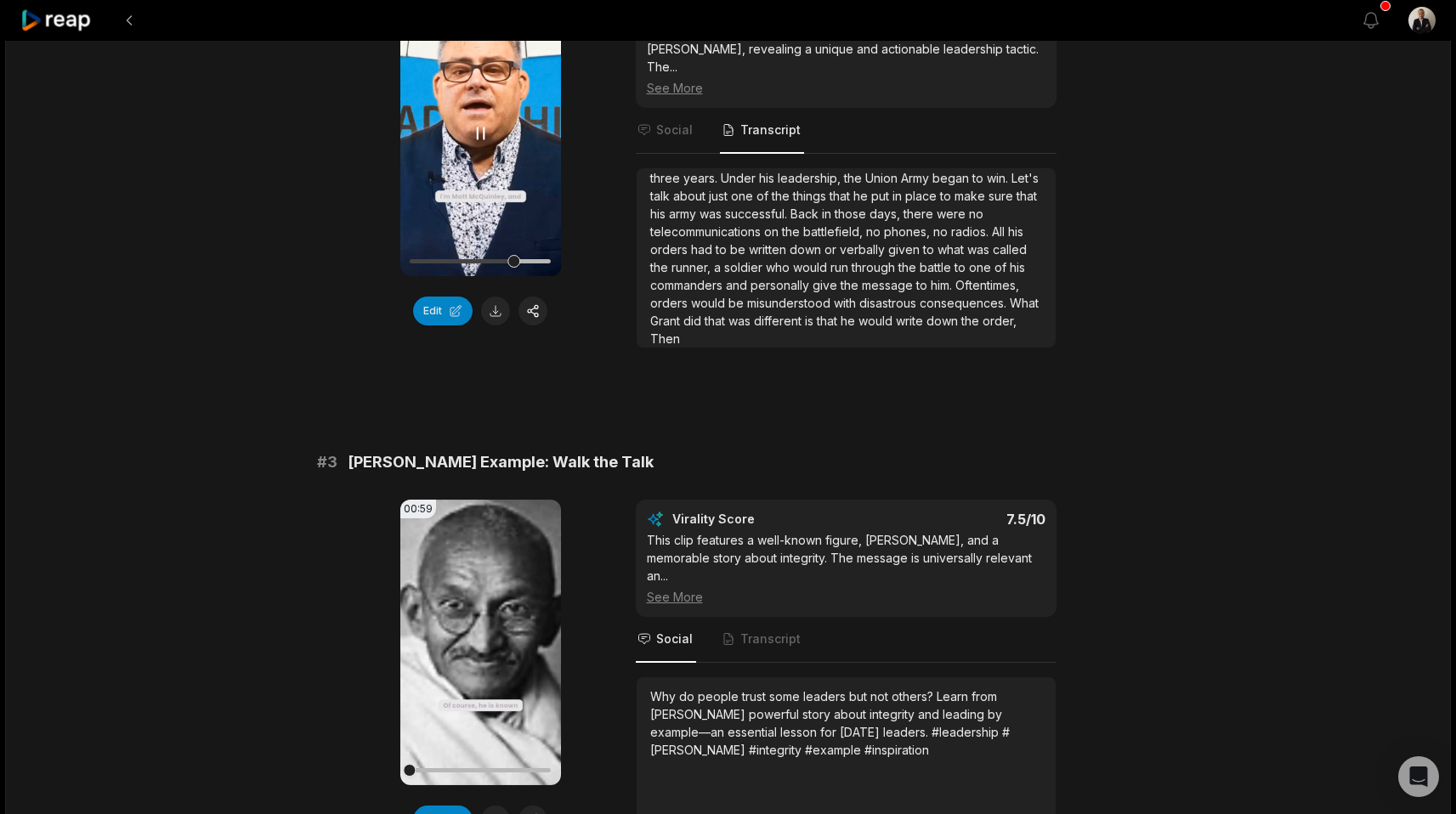
click at [479, 141] on icon at bounding box center [480, 134] width 20 height 20
click at [751, 317] on div "I'm Matt McQuinley, and I've had leadership positions since I was about 12 year…" at bounding box center [846, 115] width 391 height 464
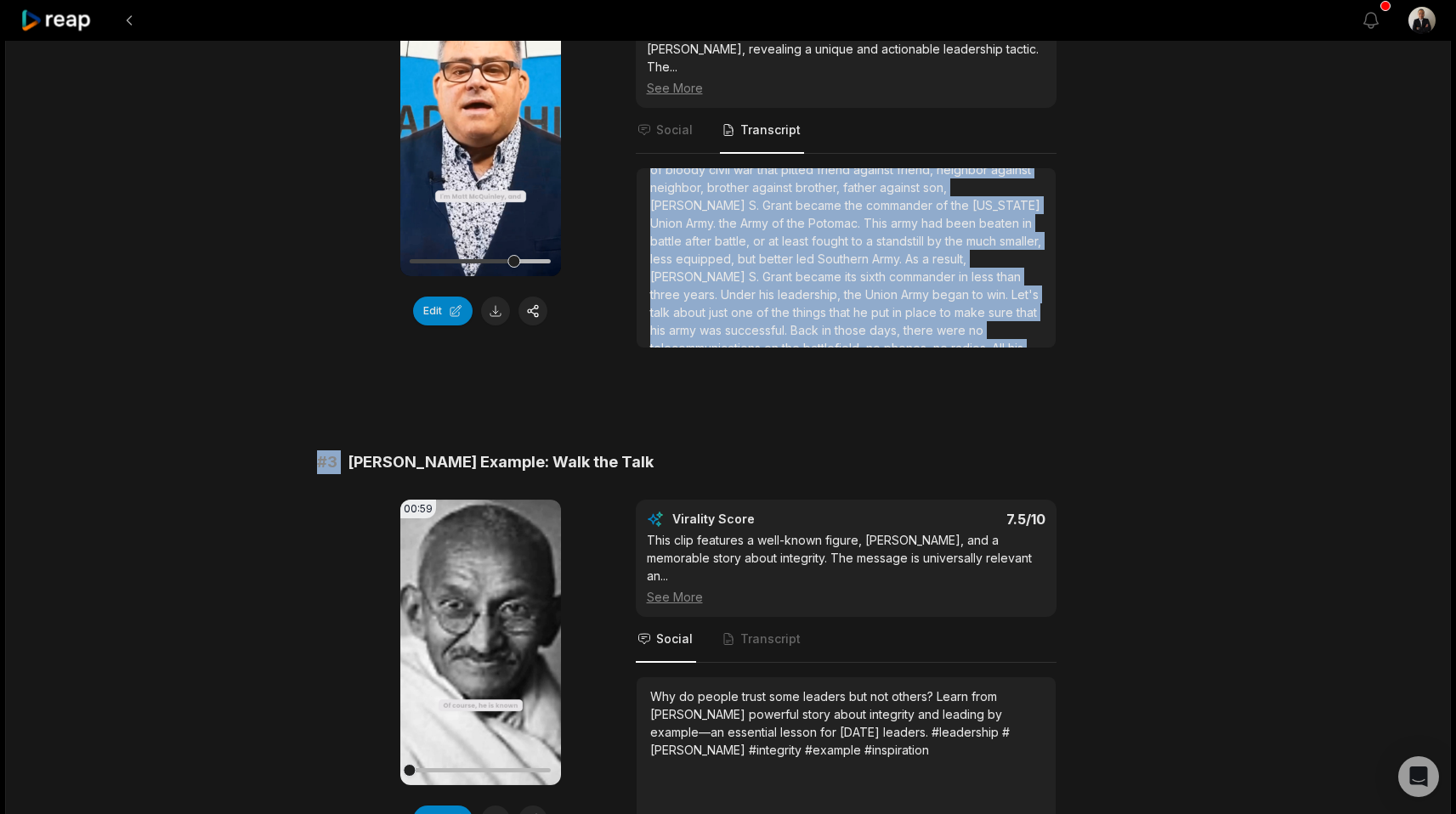
scroll to position [295, 0]
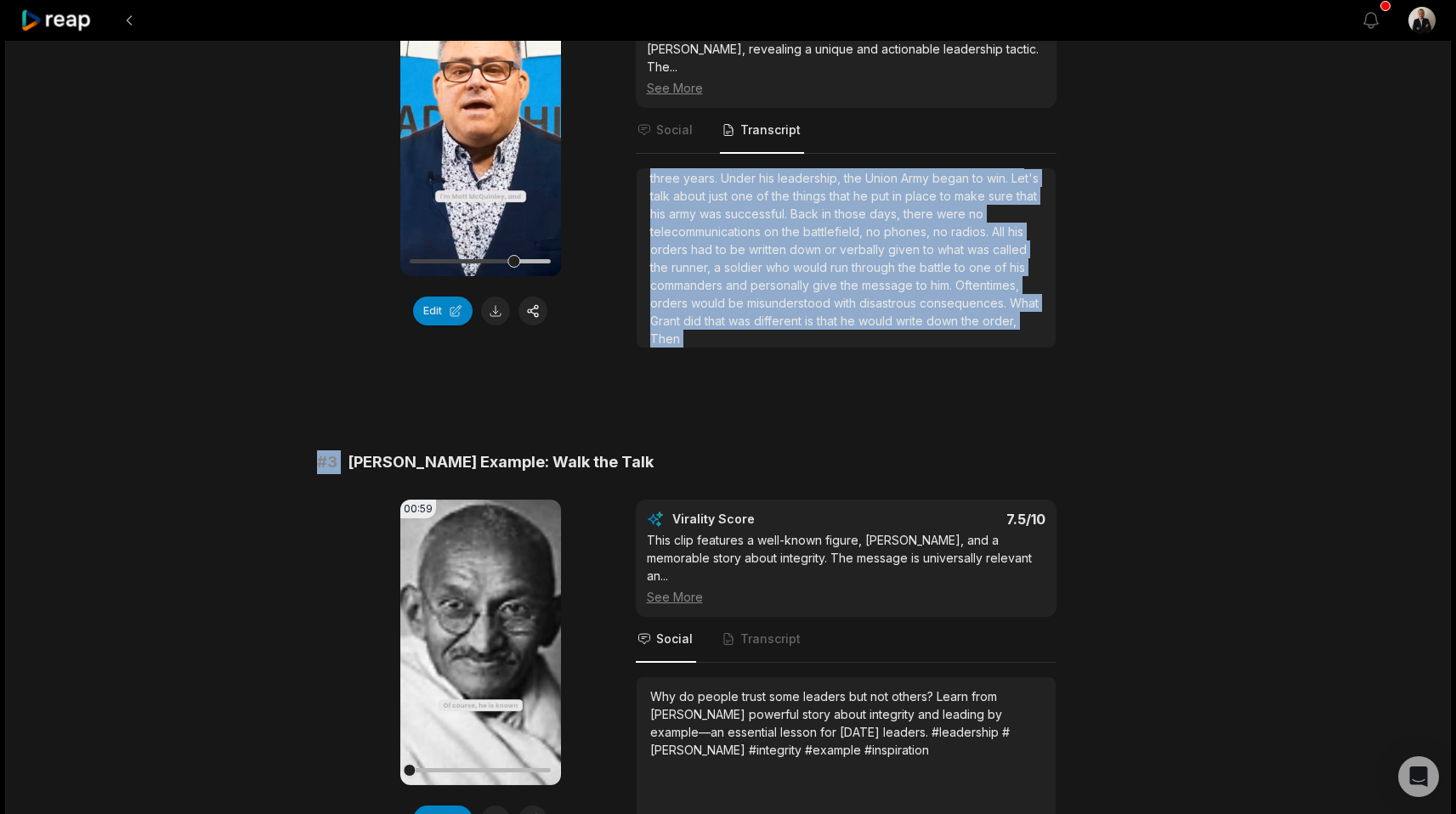
drag, startPoint x: 1010, startPoint y: 292, endPoint x: 1043, endPoint y: 404, distance: 116.8
copy div "I'd like to talk about is Ulysses S. Grant. In May of 1864, after more than thr…"
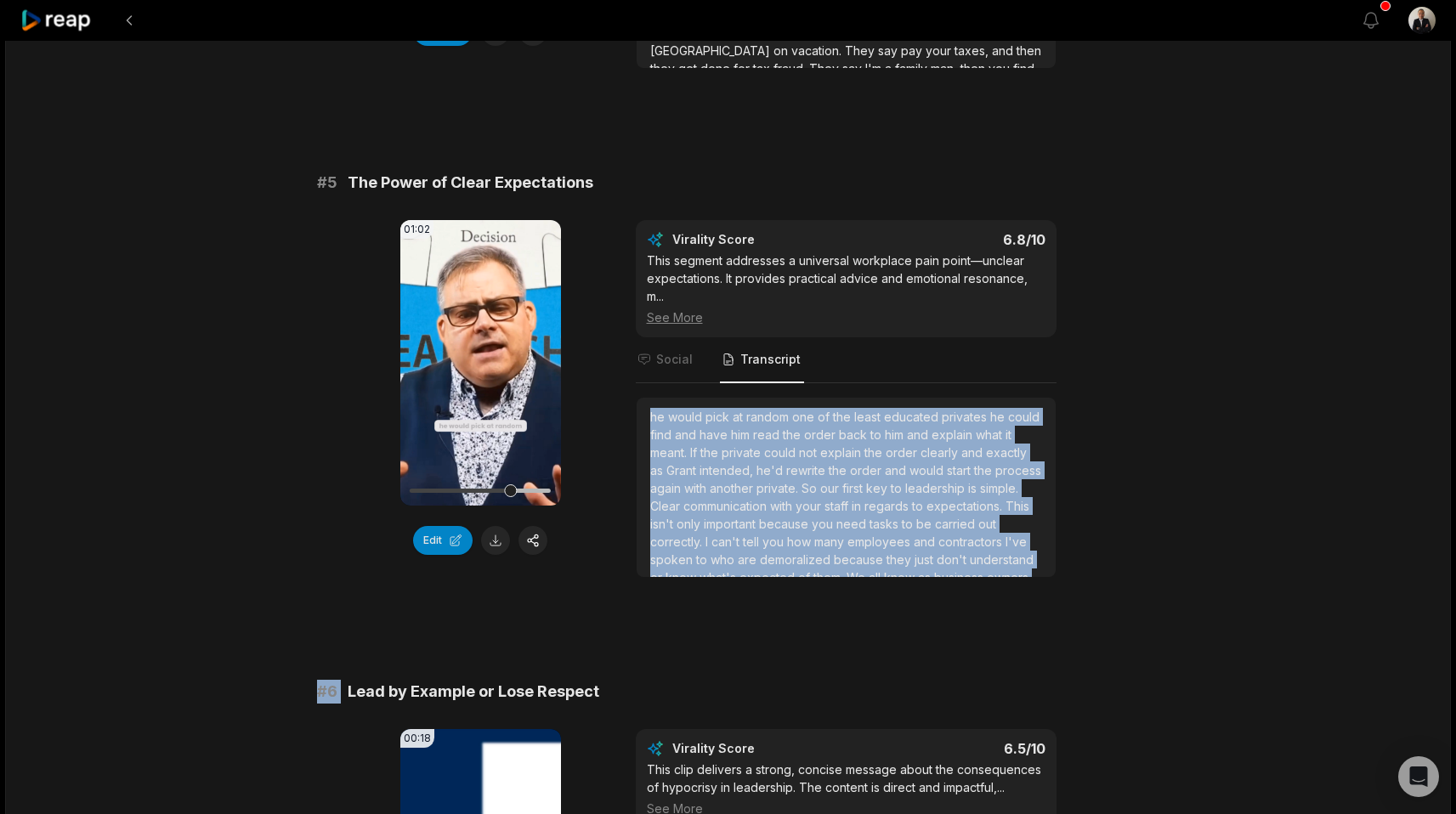
scroll to position [63, 0]
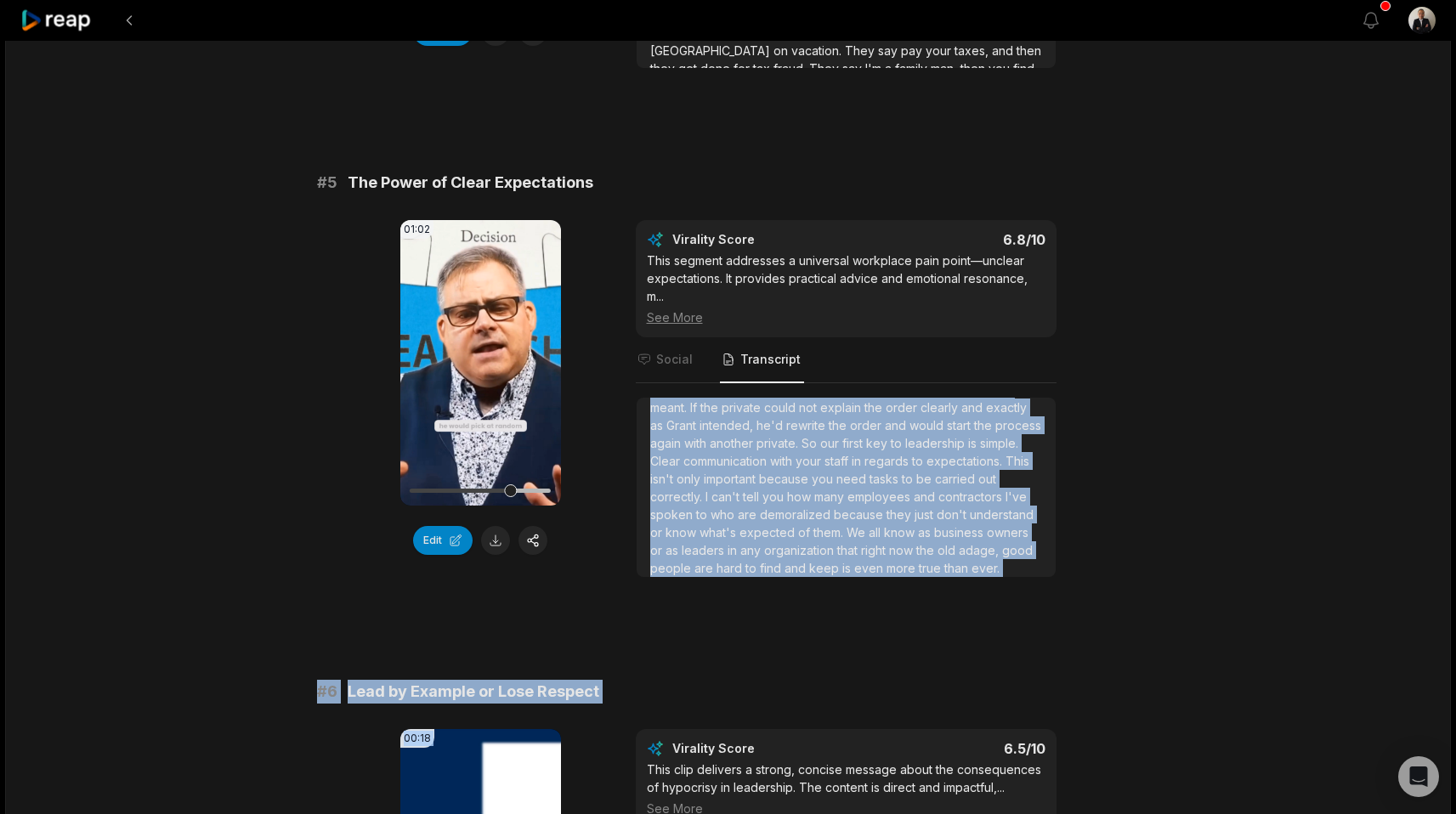
drag, startPoint x: 653, startPoint y: 404, endPoint x: 816, endPoint y: 697, distance: 335.3
click at [816, 697] on div "# 1 [PERSON_NAME] Loyalty: A Leadership Lesson 02:21 Your browser does not supp…" at bounding box center [728, 111] width 823 height 3916
copy div "he would pick at random one of the least educated privates he could find and ha…"
click at [913, 490] on span "and" at bounding box center [926, 497] width 25 height 15
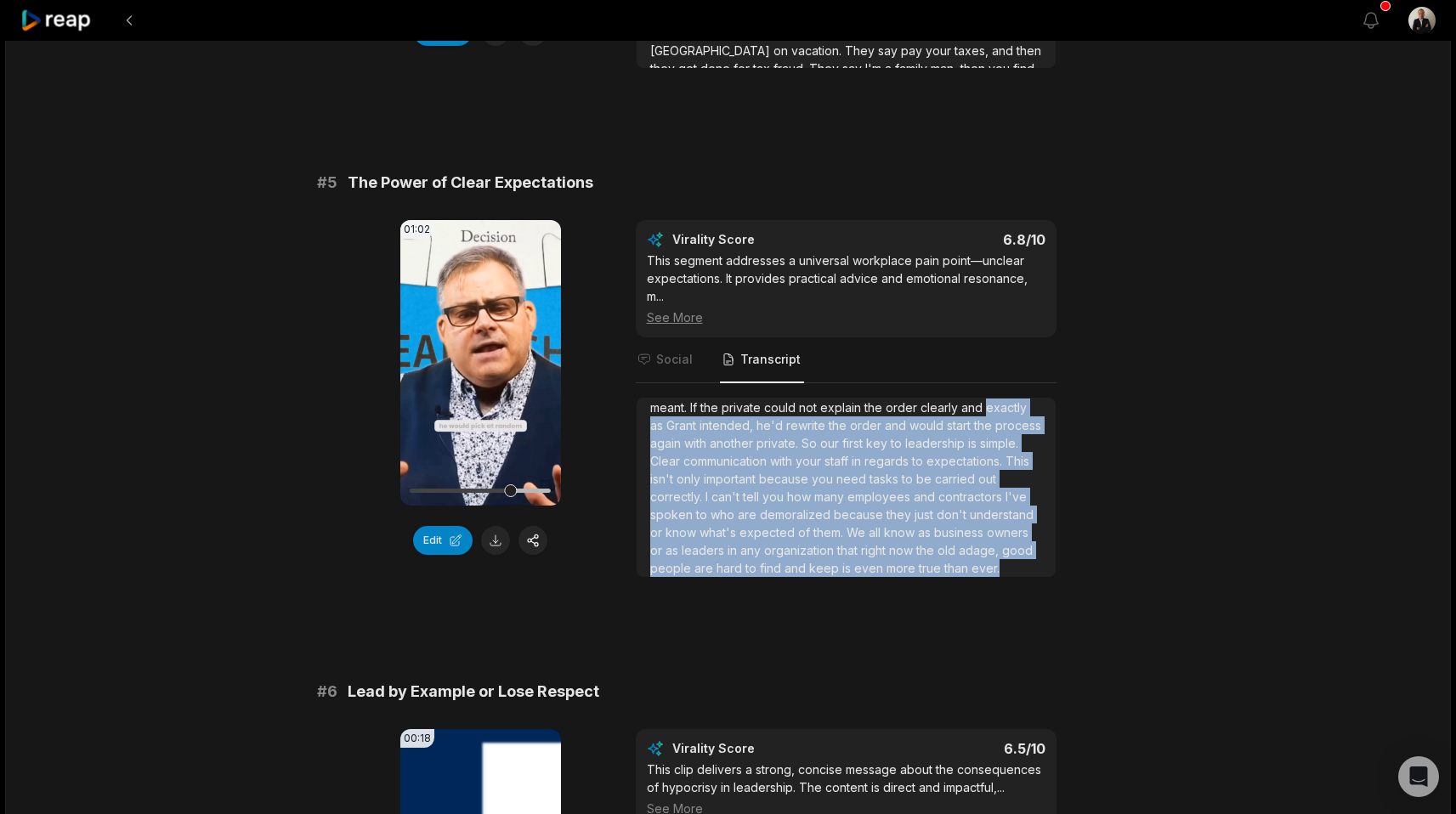
drag, startPoint x: 652, startPoint y: 388, endPoint x: 937, endPoint y: 543, distance: 324.4
click at [937, 543] on div "he would pick at random one of the least educated privates he could find and ha…" at bounding box center [846, 469] width 391 height 214
copy div "exactly as Grant intended, he'd rewrite the order and would start the process a…"
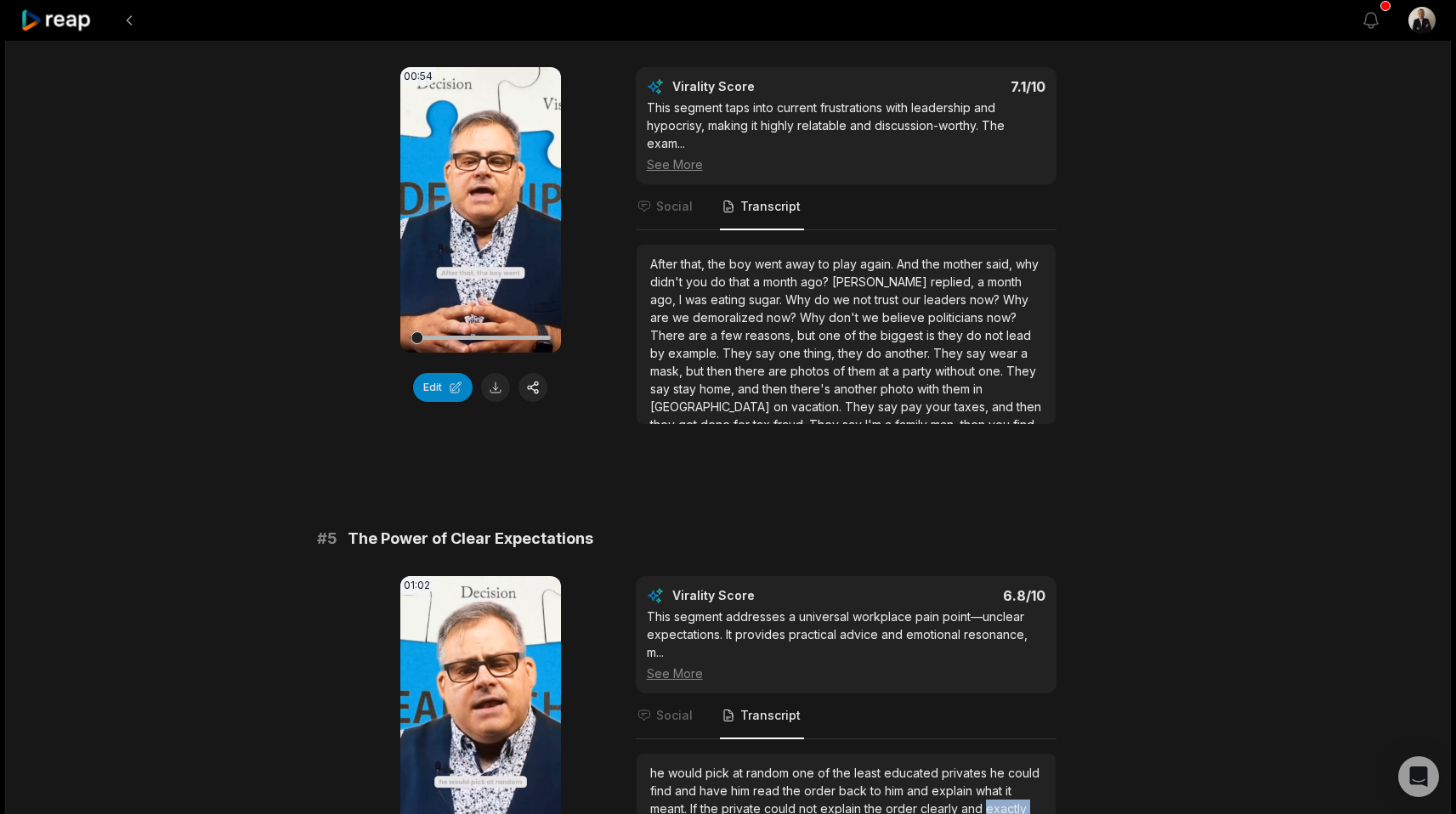
scroll to position [1690, 0]
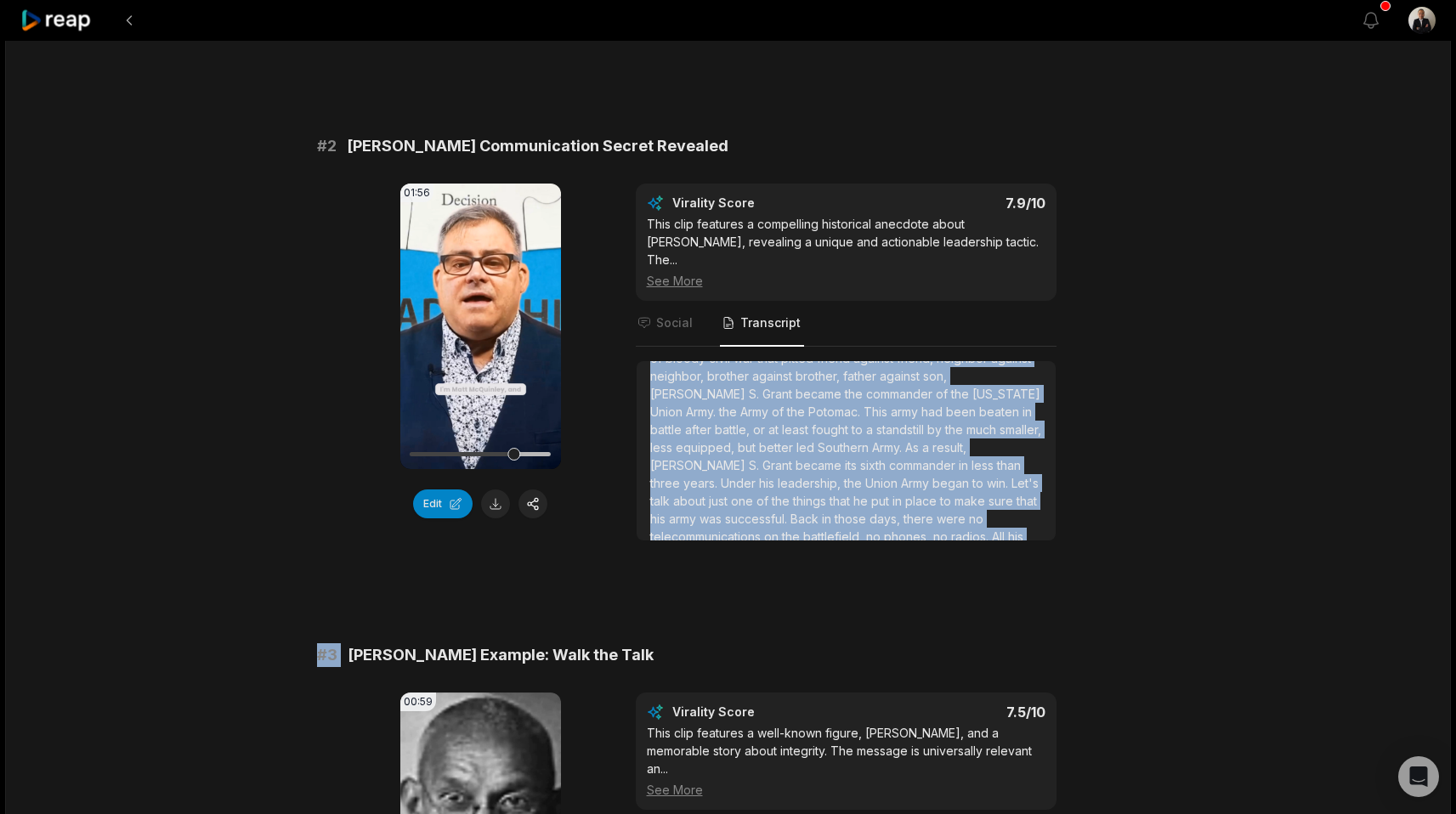
scroll to position [295, 0]
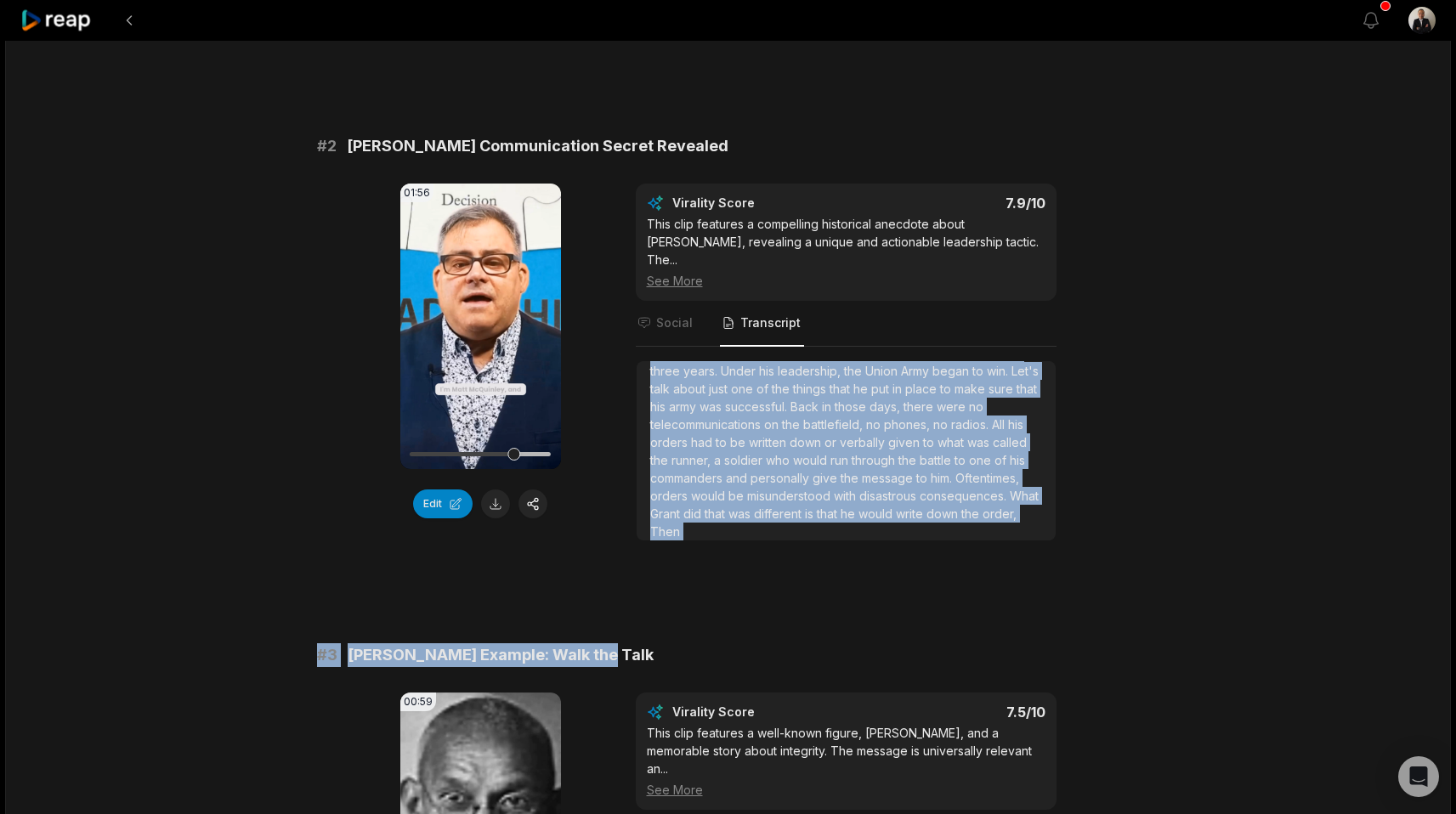
drag, startPoint x: 1012, startPoint y: 450, endPoint x: 1042, endPoint y: 627, distance: 179.5
copy div "I'd like to talk about is Ulysses S. Grant. In May of 1864, after more than thr…"
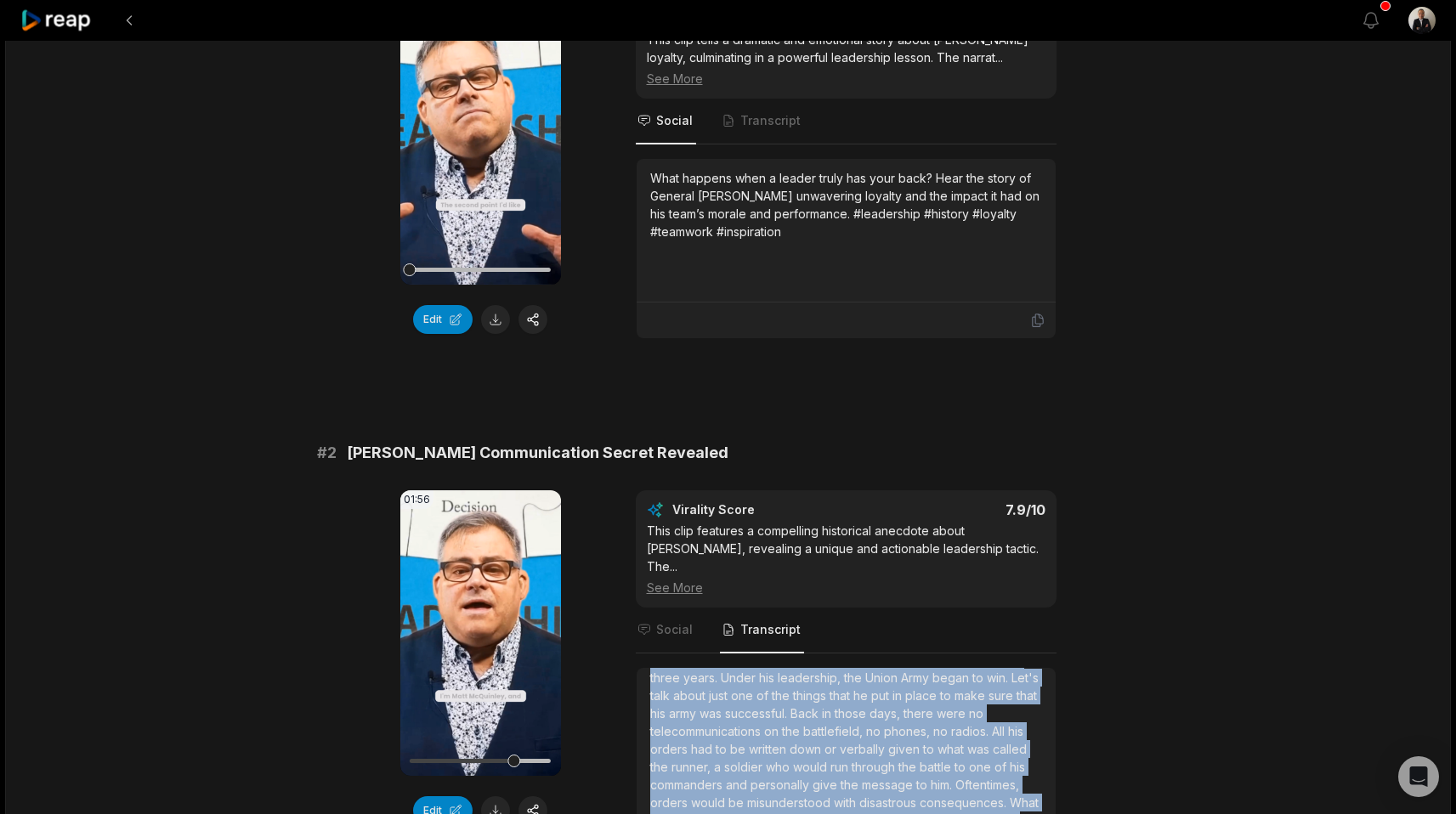
scroll to position [253, 0]
click at [699, 706] on span "army" at bounding box center [683, 713] width 31 height 15
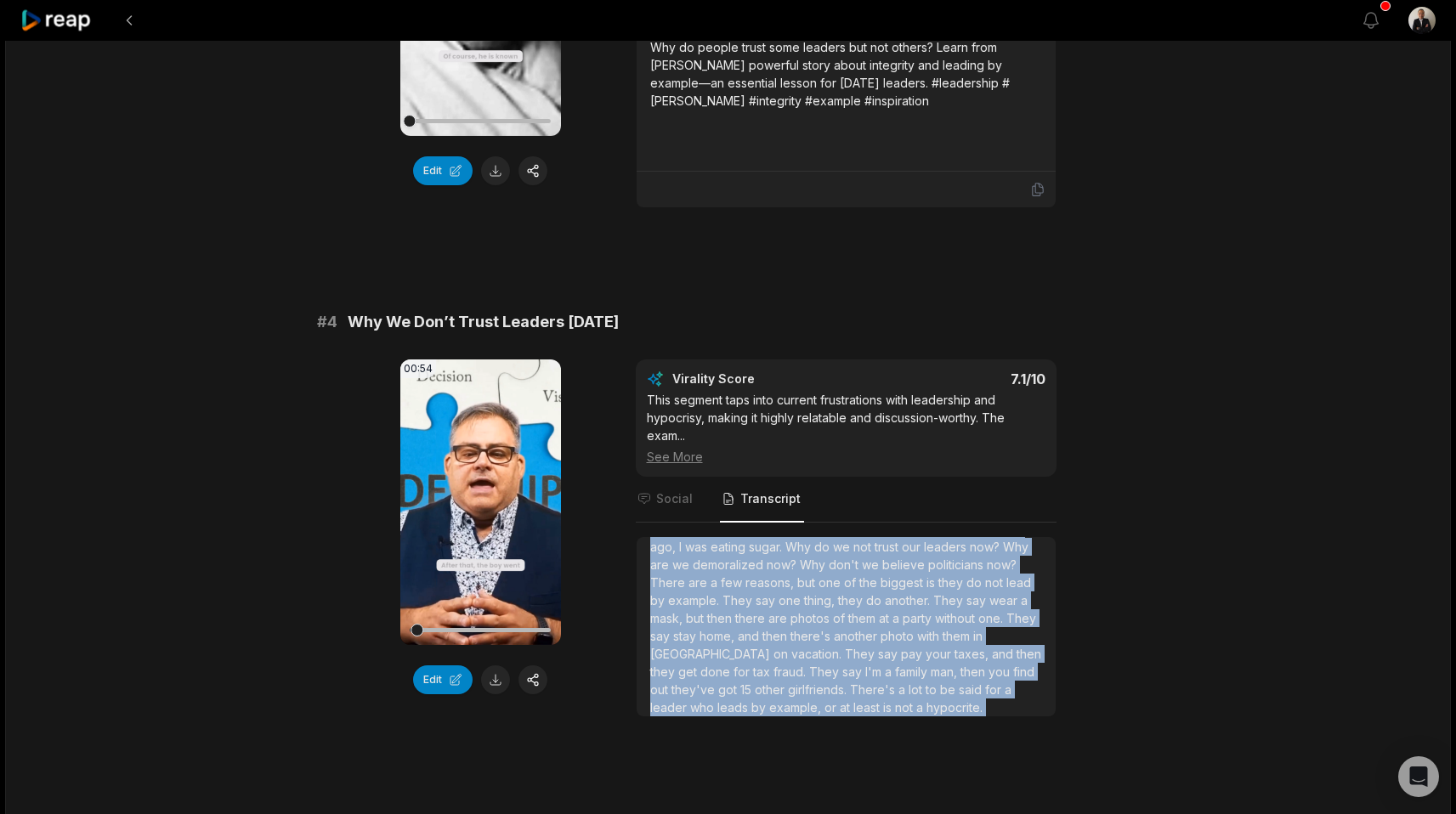
scroll to position [1446, 0]
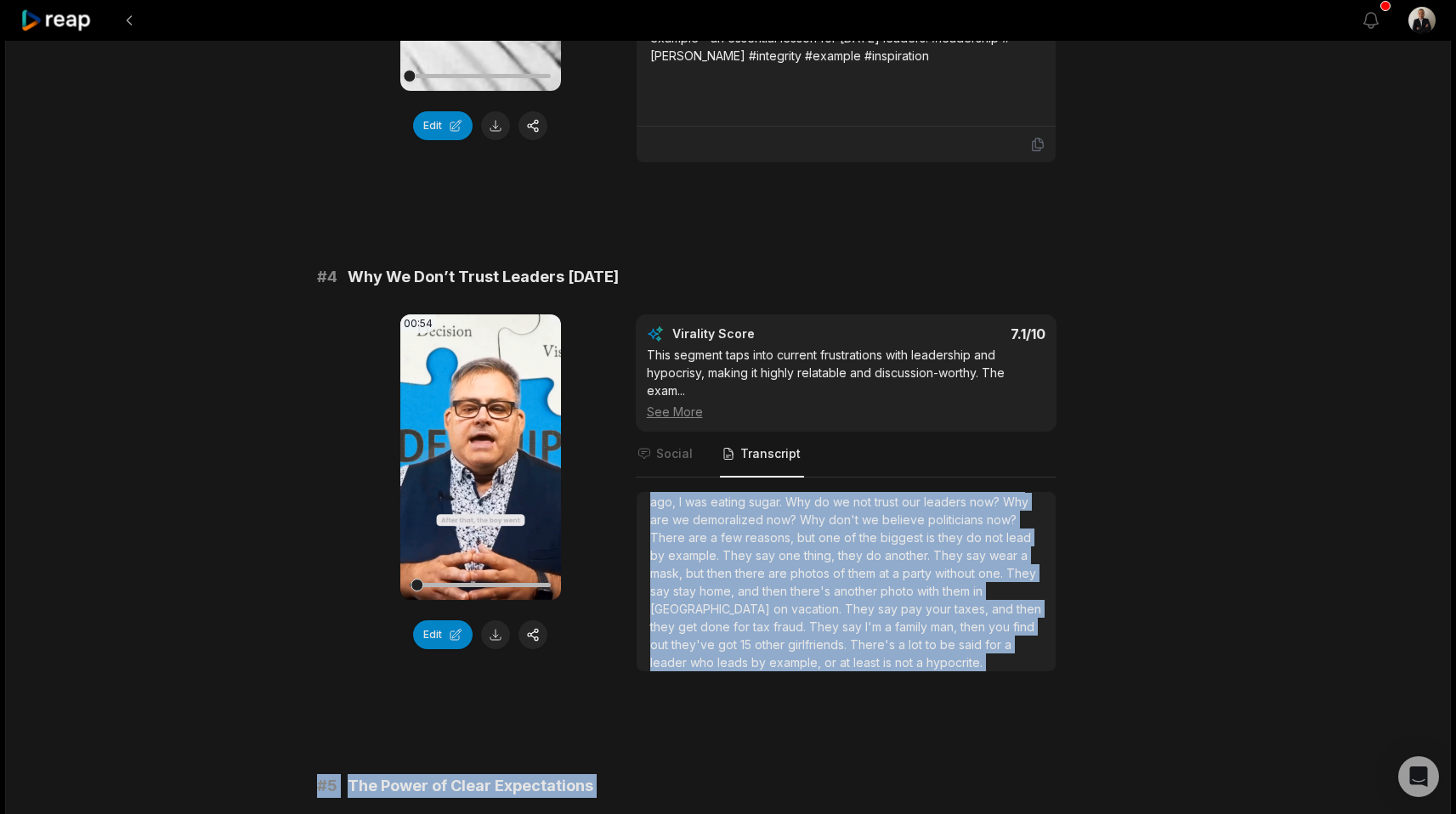
drag, startPoint x: 649, startPoint y: 663, endPoint x: 904, endPoint y: 813, distance: 295.8
click at [904, 813] on div "# 1 Patton’s Loyalty: A Leadership Lesson 02:21 Your browser does not support m…" at bounding box center [728, 714] width 823 height 3916
click at [959, 637] on span "said" at bounding box center [972, 644] width 26 height 15
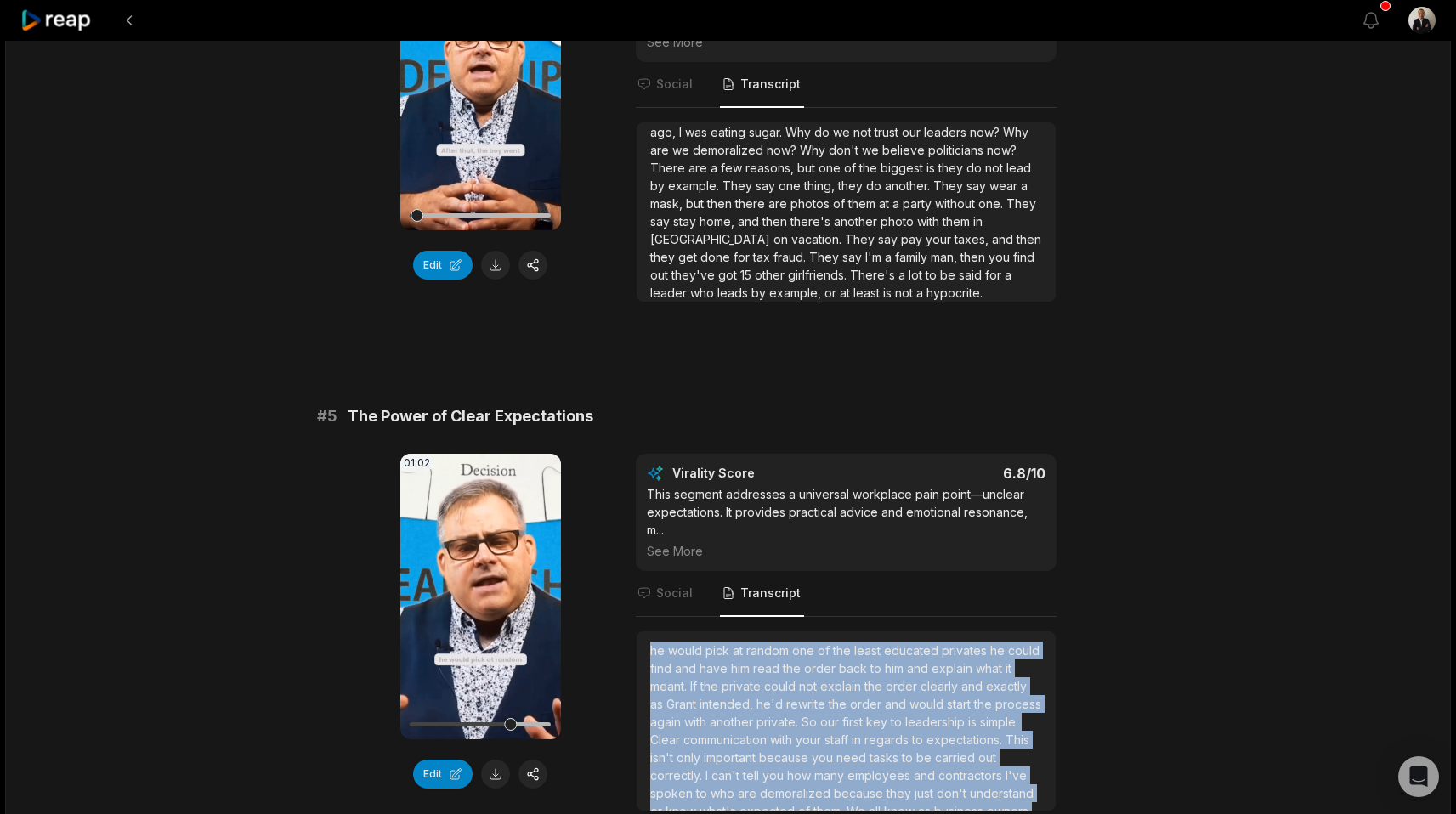
scroll to position [63, 0]
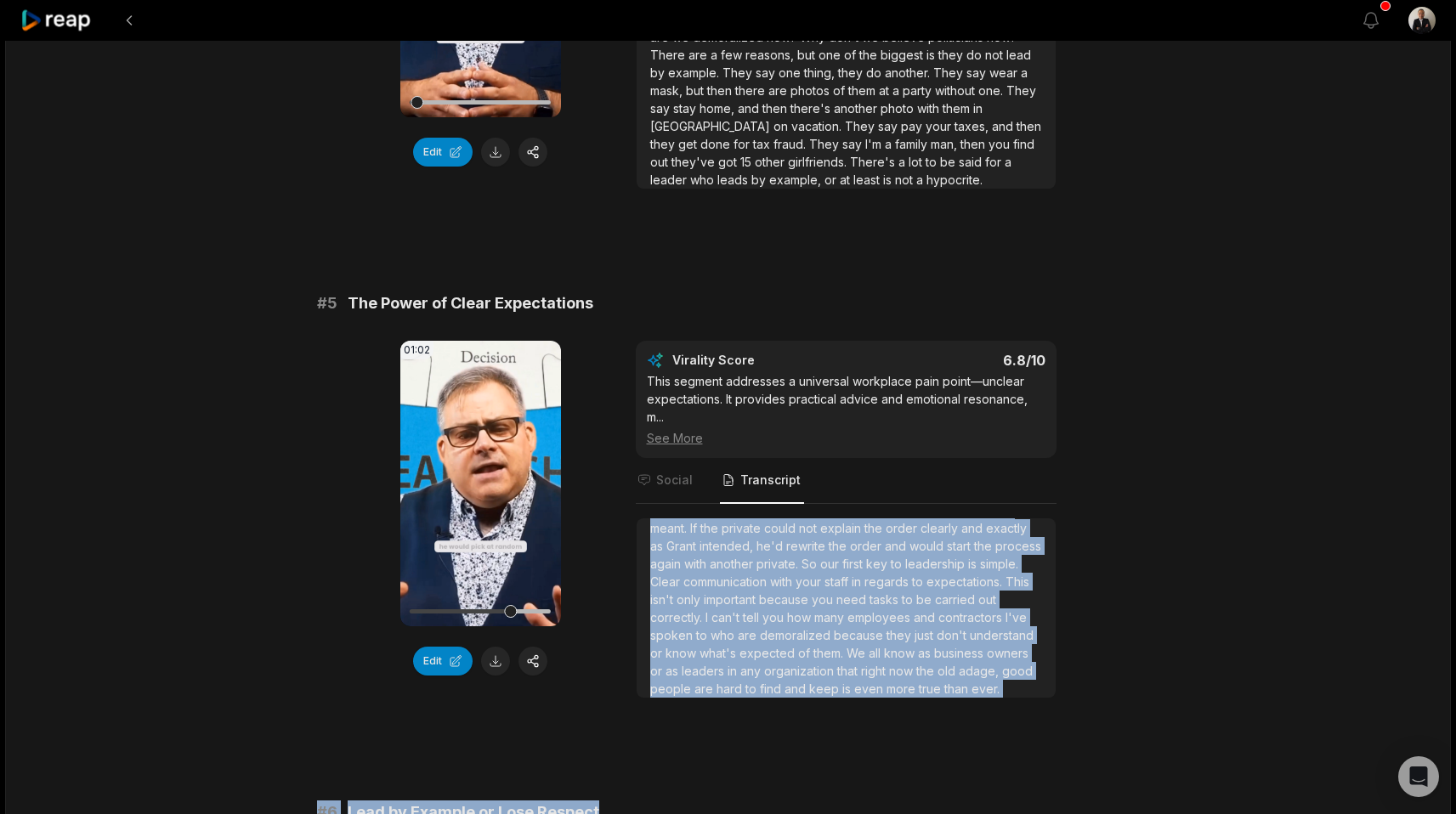
drag, startPoint x: 649, startPoint y: 635, endPoint x: 778, endPoint y: 813, distance: 219.8
click at [778, 813] on div "# 1 Patton’s Loyalty: A Leadership Lesson 02:21 Your browser does not support m…" at bounding box center [728, 232] width 823 height 3916
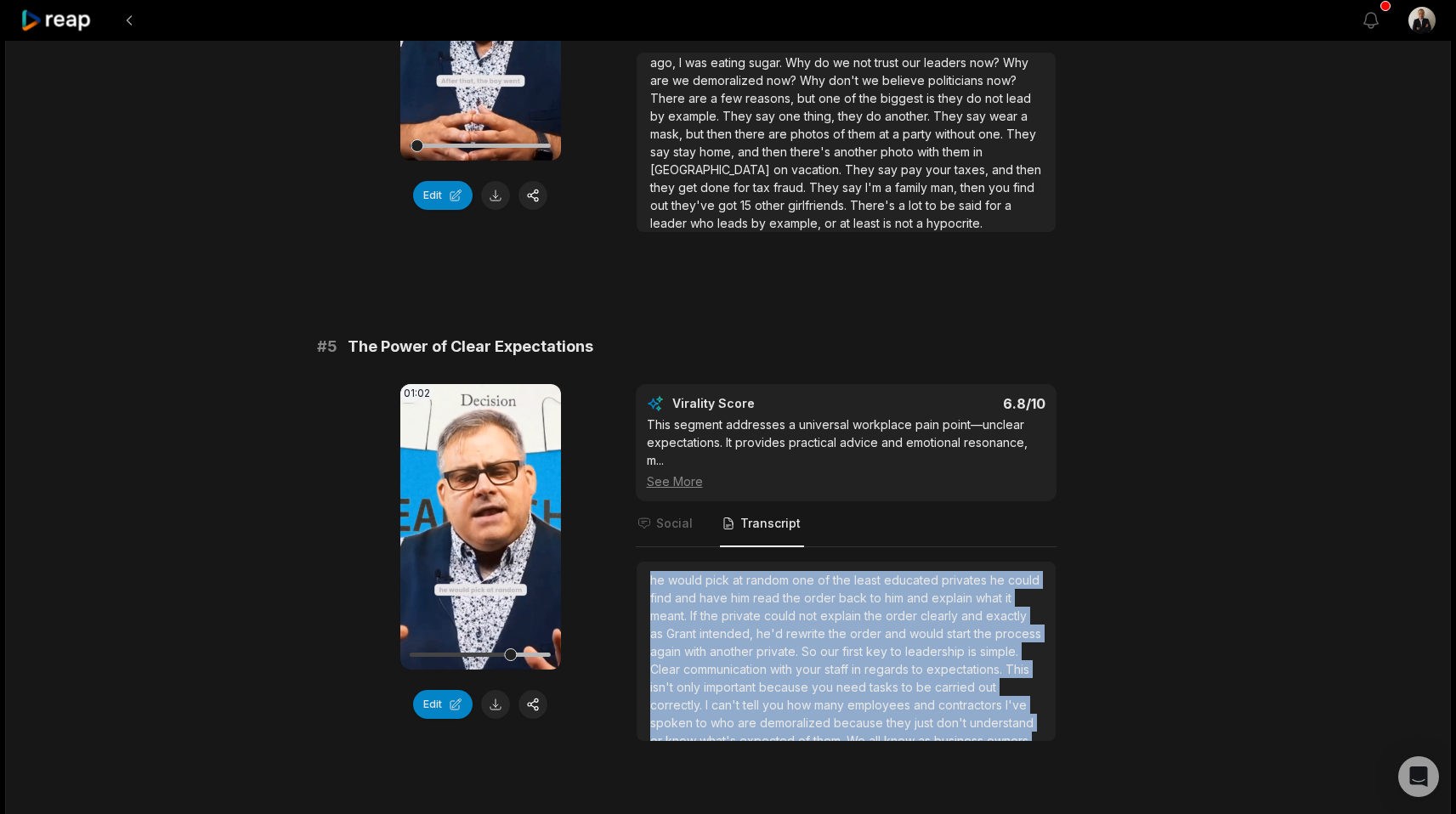
scroll to position [0, 0]
click at [976, 604] on span "what" at bounding box center [990, 599] width 30 height 15
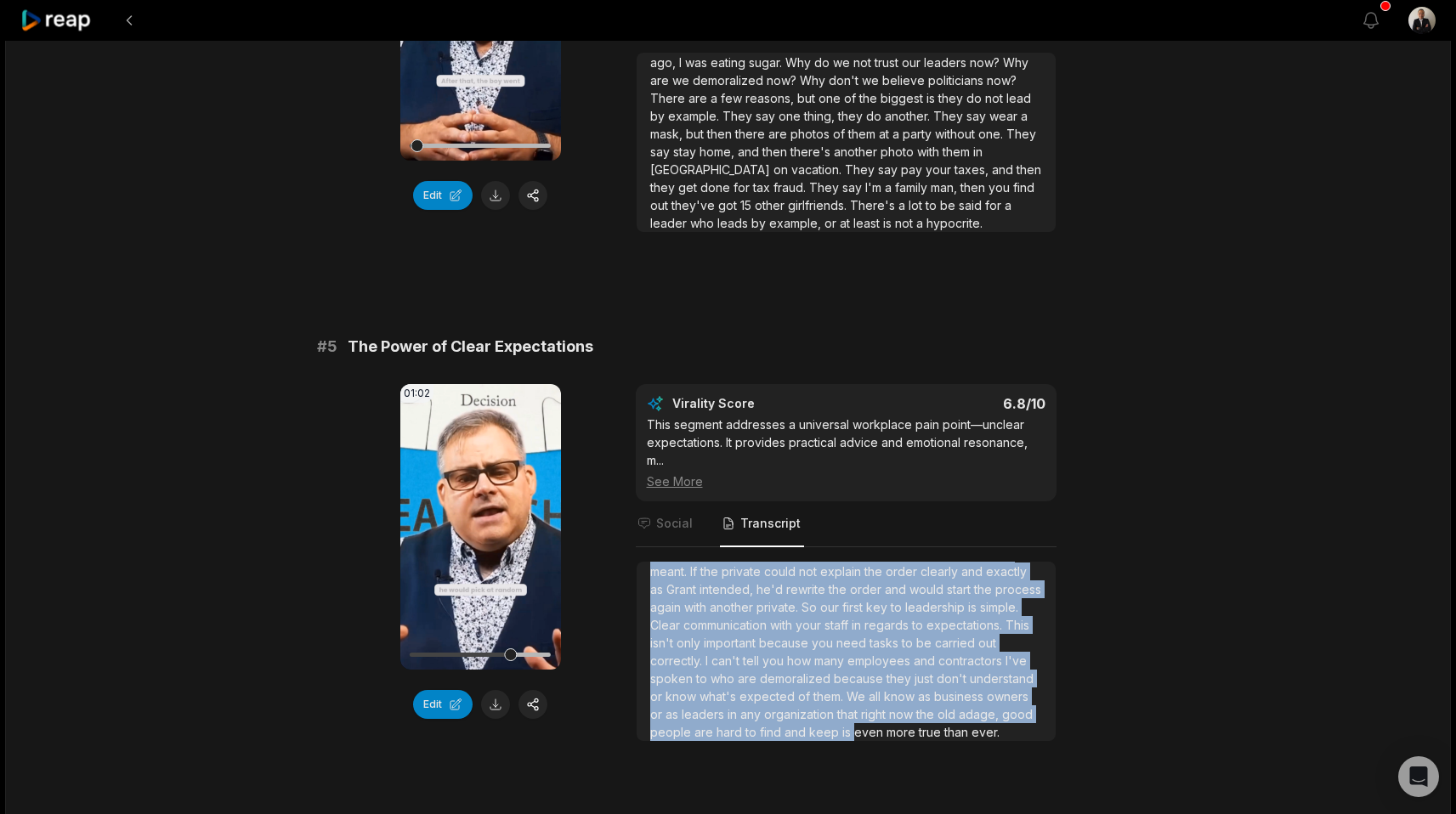
scroll to position [63, 0]
drag, startPoint x: 651, startPoint y: 567, endPoint x: 890, endPoint y: 710, distance: 278.5
click at [890, 710] on div "he would pick at random one of the least educated privates he could find and ha…" at bounding box center [846, 633] width 391 height 214
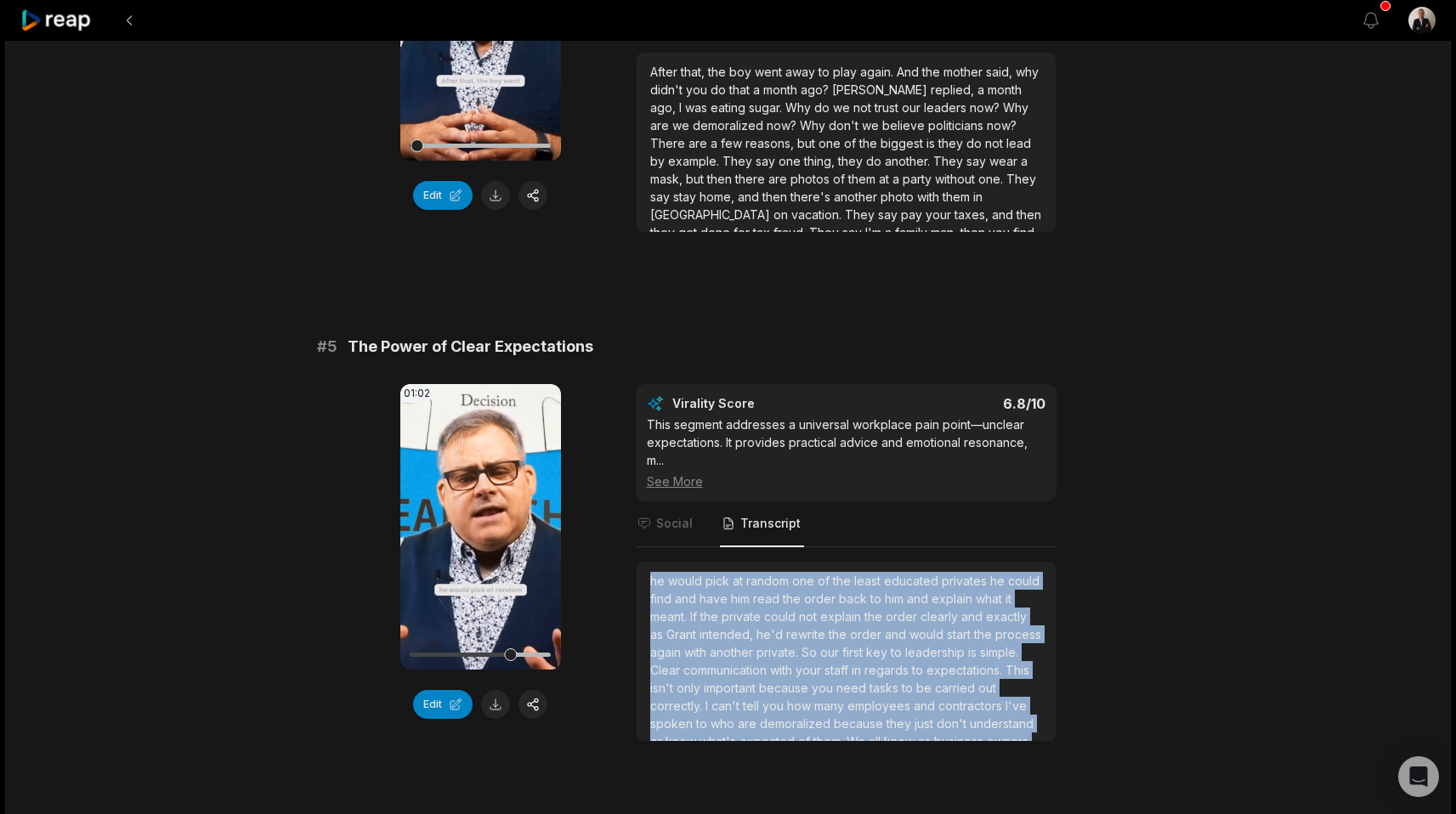
scroll to position [63, 0]
